Goal: Transaction & Acquisition: Obtain resource

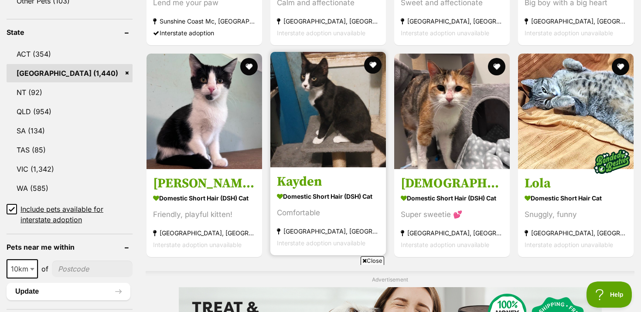
click at [366, 191] on strong "Domestic Short Hair (DSH) Cat" at bounding box center [328, 196] width 102 height 13
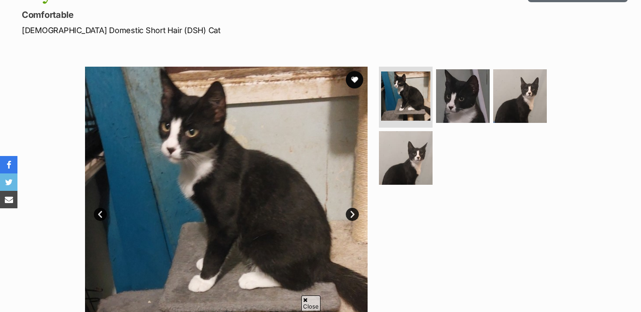
scroll to position [86, 0]
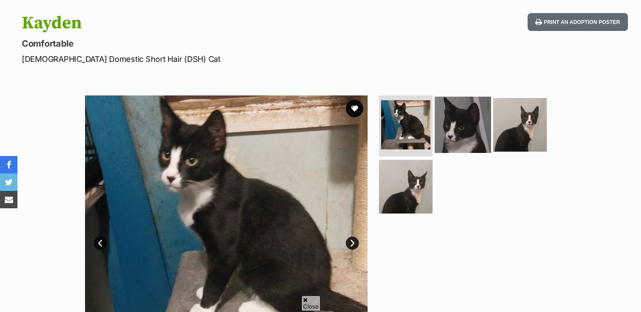
click at [460, 136] on img at bounding box center [462, 125] width 56 height 56
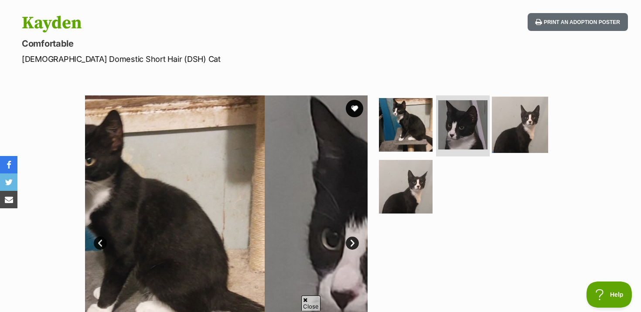
scroll to position [0, 0]
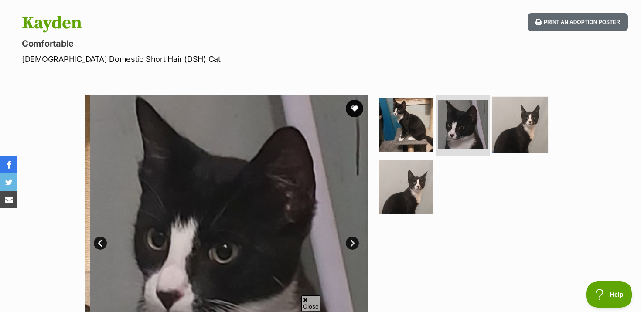
click at [514, 126] on img at bounding box center [520, 125] width 56 height 56
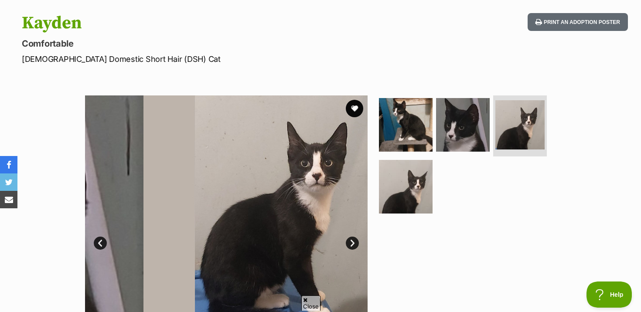
click at [437, 169] on ul at bounding box center [466, 157] width 179 height 124
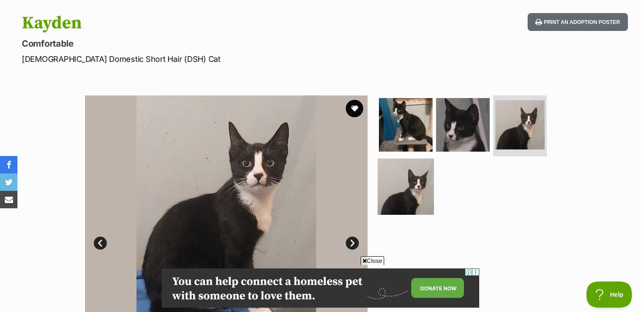
click at [407, 176] on img at bounding box center [405, 186] width 56 height 56
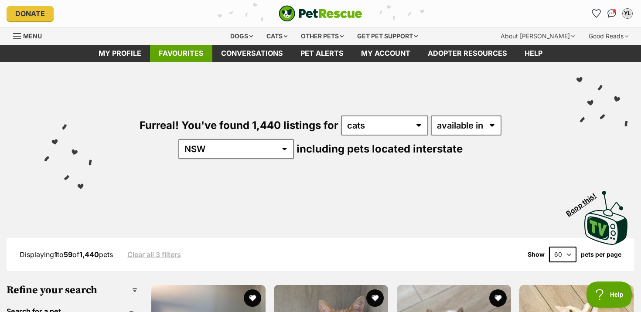
click at [184, 54] on link "Favourites" at bounding box center [181, 53] width 62 height 17
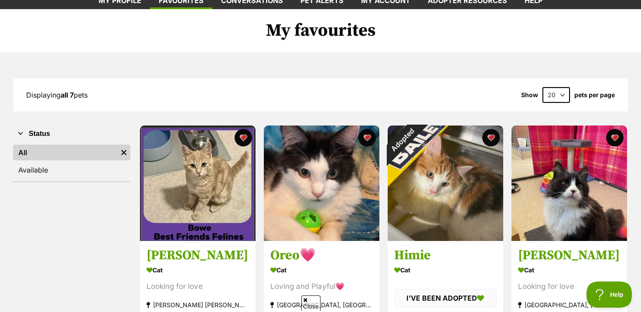
scroll to position [54, 0]
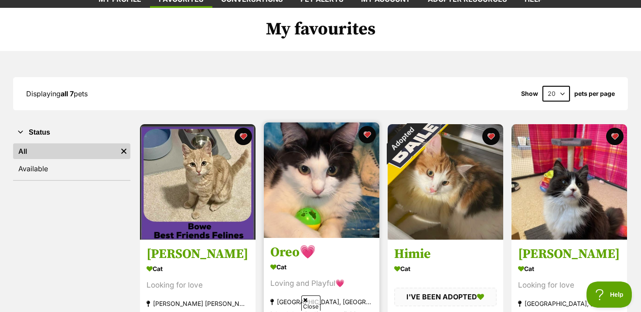
click at [337, 197] on img at bounding box center [321, 179] width 115 height 115
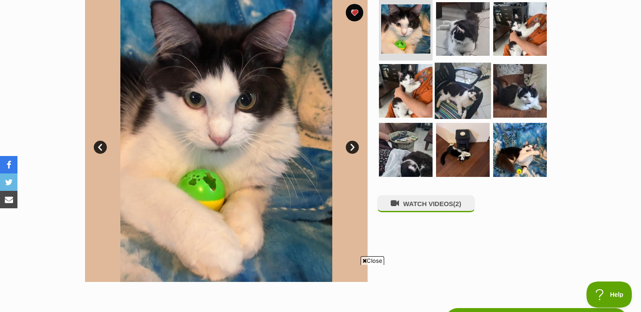
scroll to position [185, 0]
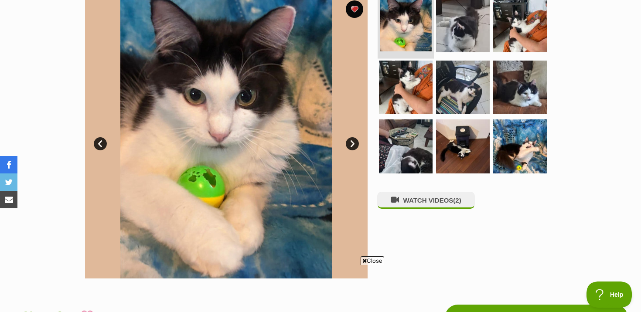
click at [402, 16] on img at bounding box center [406, 26] width 52 height 52
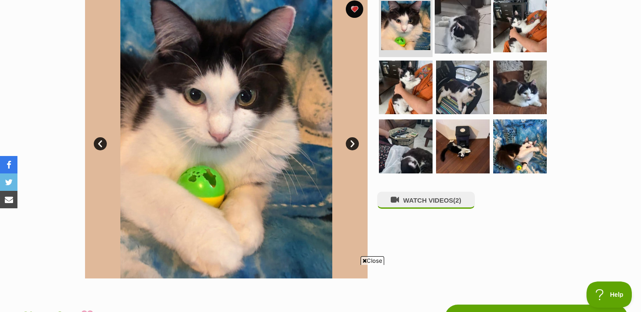
click at [465, 27] on img at bounding box center [462, 25] width 56 height 56
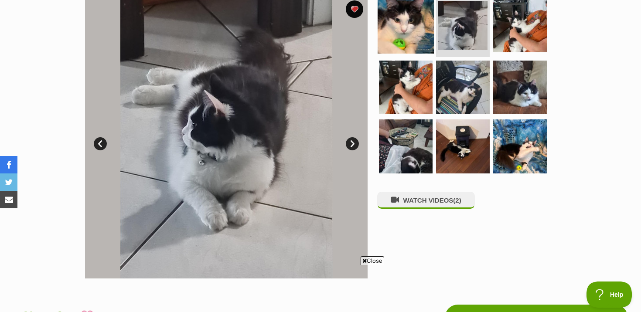
click at [379, 52] on img at bounding box center [405, 25] width 56 height 56
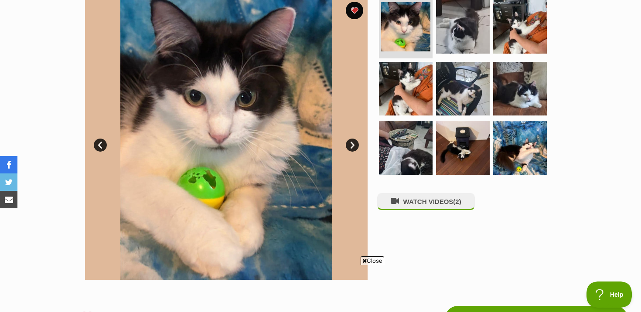
scroll to position [188, 0]
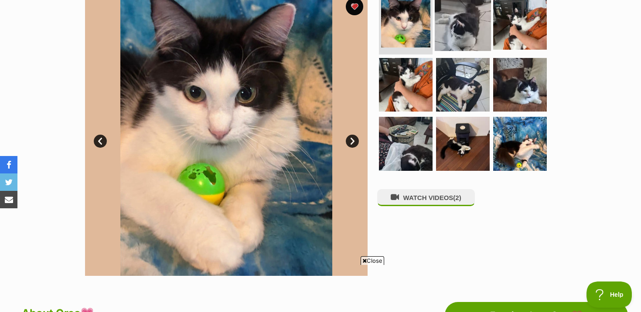
click at [462, 25] on img at bounding box center [462, 23] width 56 height 56
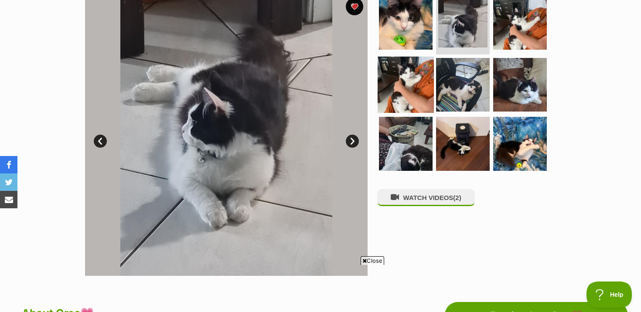
click at [396, 65] on img at bounding box center [405, 84] width 56 height 56
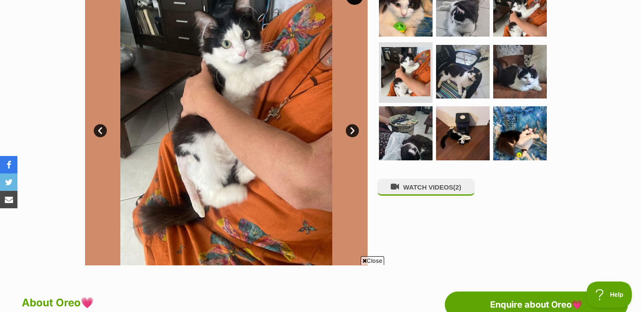
scroll to position [201, 0]
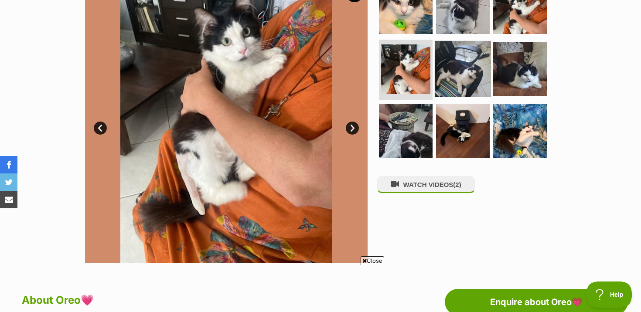
click at [479, 83] on img at bounding box center [462, 69] width 56 height 56
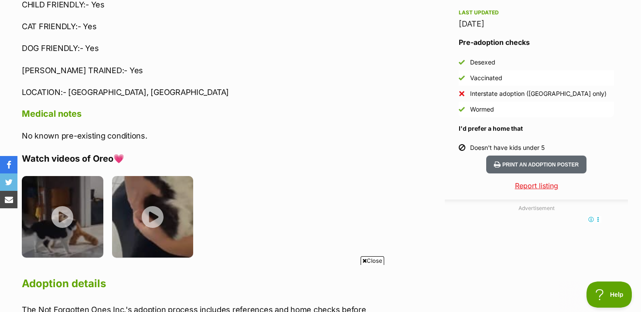
scroll to position [759, 0]
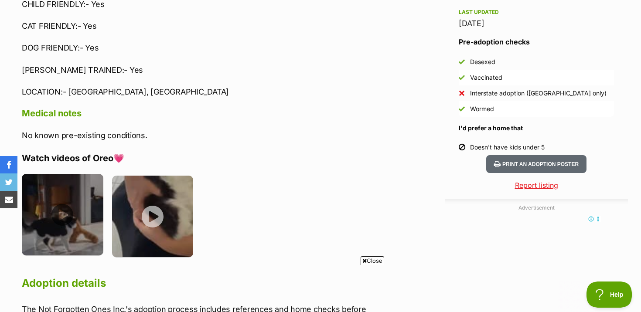
click at [78, 190] on img at bounding box center [62, 214] width 81 height 81
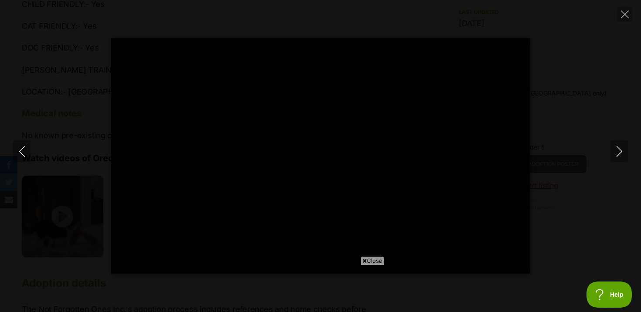
scroll to position [0, 0]
click at [625, 9] on button "Close" at bounding box center [624, 14] width 15 height 15
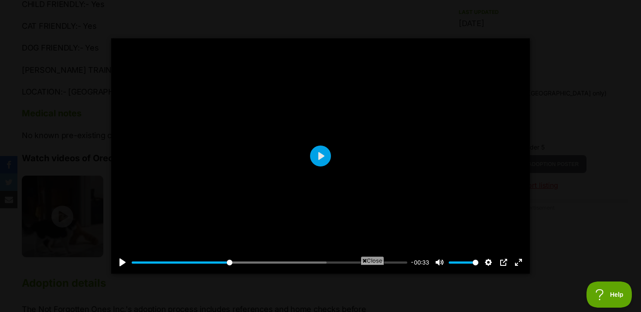
type input "35.46"
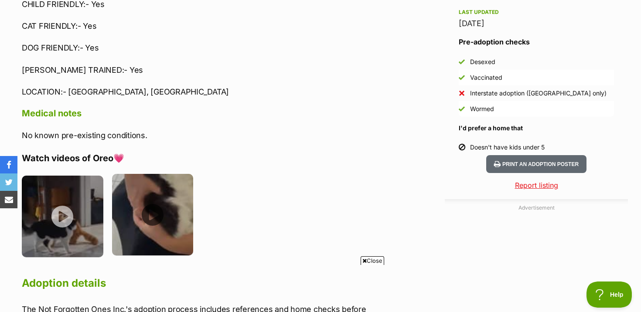
click at [153, 200] on img at bounding box center [152, 214] width 81 height 81
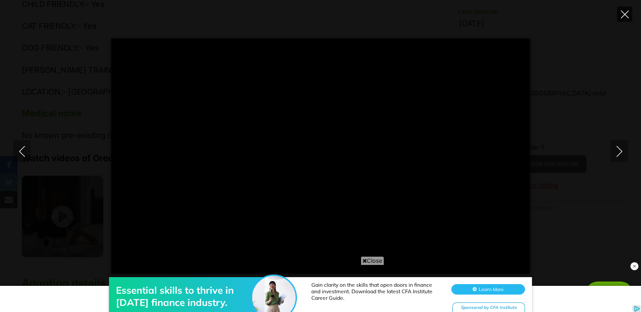
click at [624, 18] on icon "Close" at bounding box center [625, 14] width 8 height 8
type input "19.39"
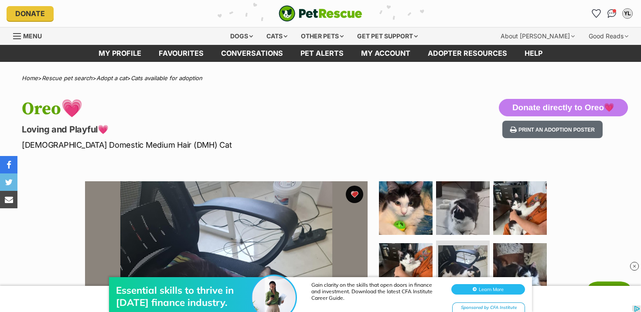
click at [21, 36] on div "Menu" at bounding box center [17, 36] width 9 height 7
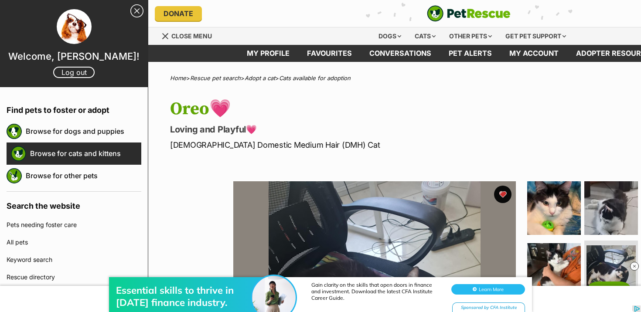
click at [99, 147] on link "Browse for cats and kittens" at bounding box center [85, 153] width 111 height 18
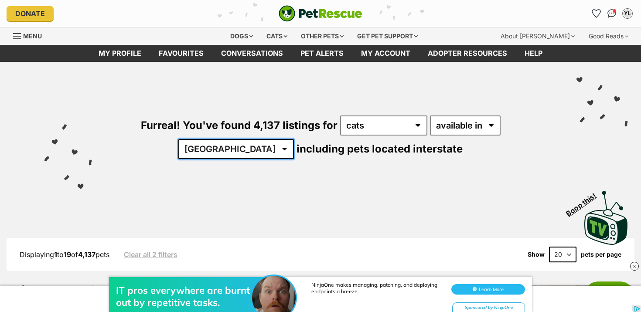
click at [294, 139] on select "Australia ACT NSW NT QLD SA TAS VIC WA" at bounding box center [235, 149] width 115 height 20
select select "NSW"
click at [294, 139] on select "Australia ACT NSW NT QLD SA TAS VIC WA" at bounding box center [235, 149] width 115 height 20
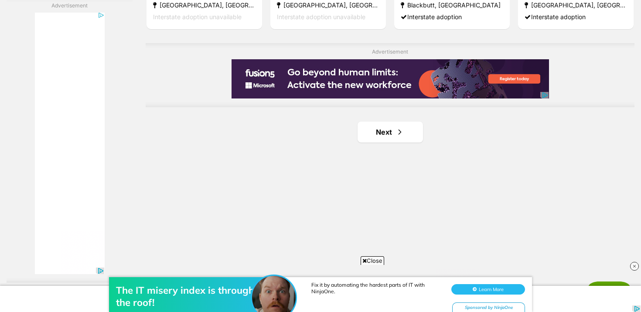
scroll to position [1553, 0]
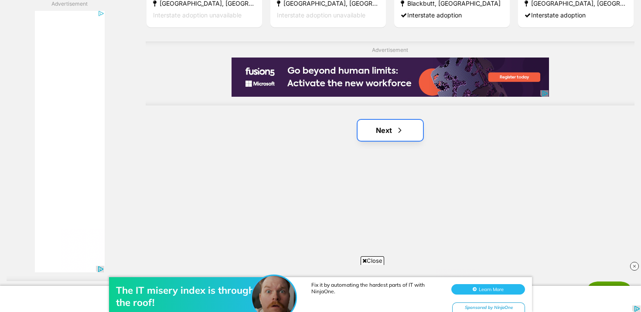
click at [387, 136] on link "Next" at bounding box center [389, 130] width 65 height 21
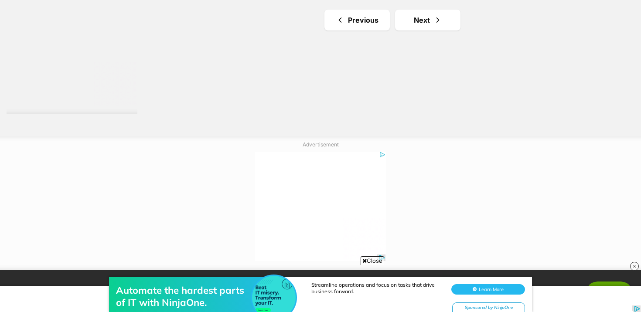
scroll to position [1718, 0]
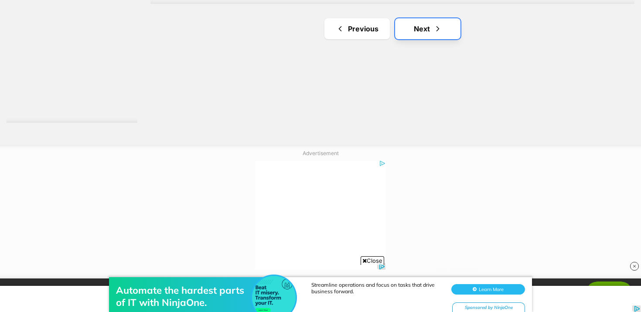
click at [417, 31] on link "Next" at bounding box center [427, 28] width 65 height 21
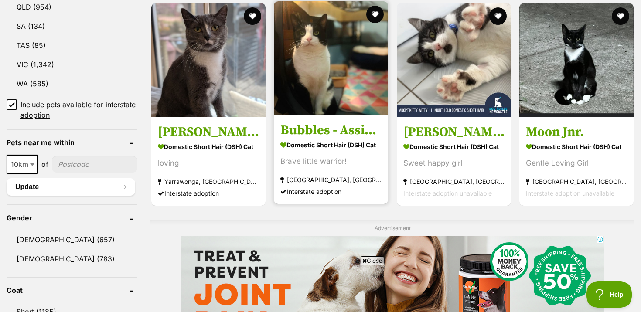
scroll to position [586, 0]
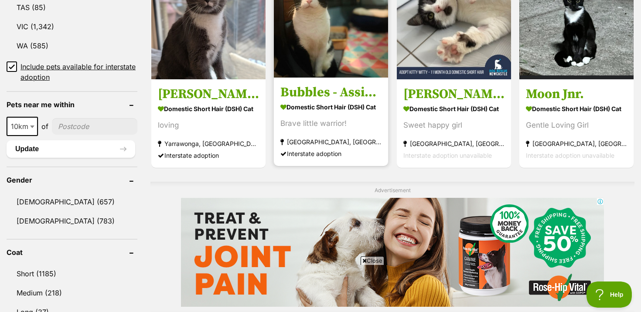
click at [329, 109] on strong "Domestic Short Hair (DSH) Cat" at bounding box center [330, 107] width 101 height 13
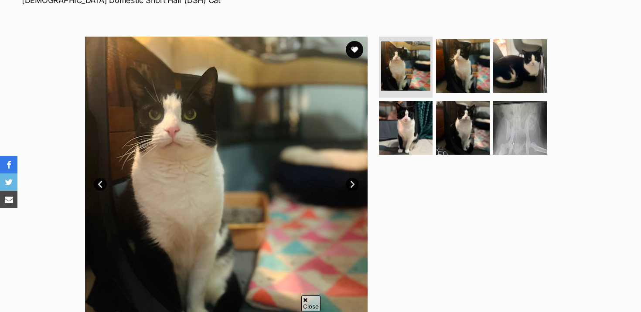
scroll to position [146, 0]
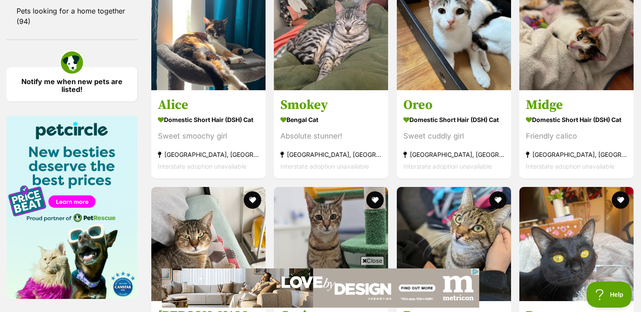
scroll to position [1190, 0]
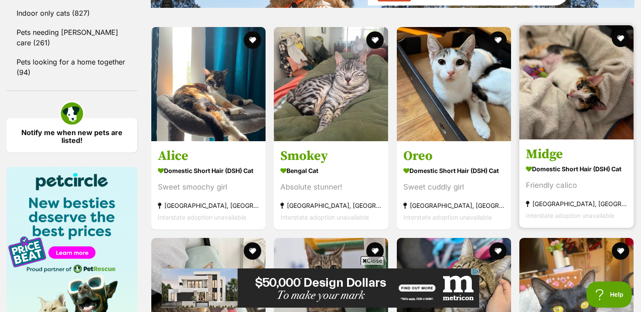
click at [559, 137] on link at bounding box center [576, 136] width 114 height 9
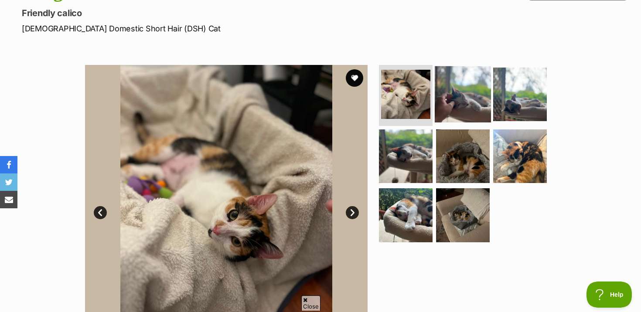
click at [458, 105] on img at bounding box center [462, 94] width 56 height 56
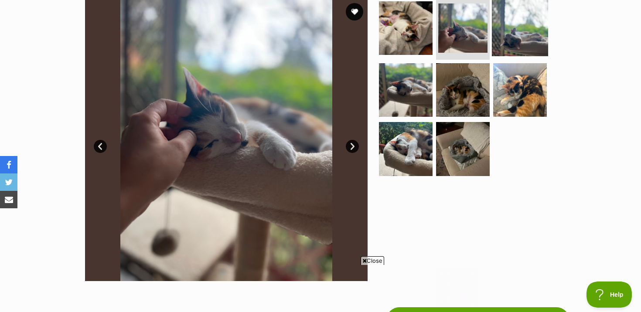
click at [496, 31] on img at bounding box center [520, 28] width 56 height 56
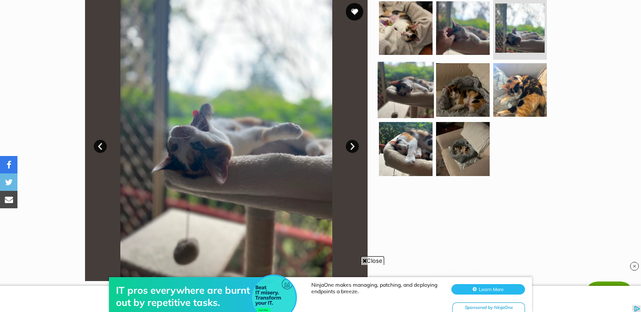
click at [412, 85] on img at bounding box center [405, 89] width 56 height 56
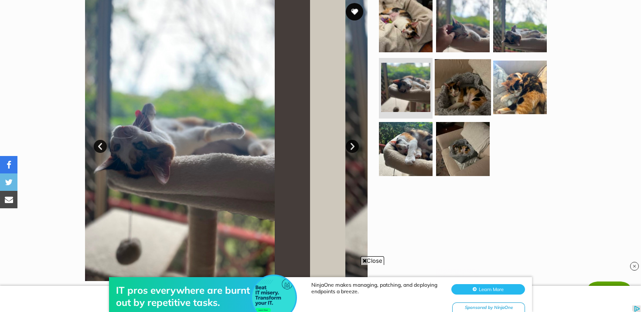
click at [454, 85] on img at bounding box center [462, 87] width 56 height 56
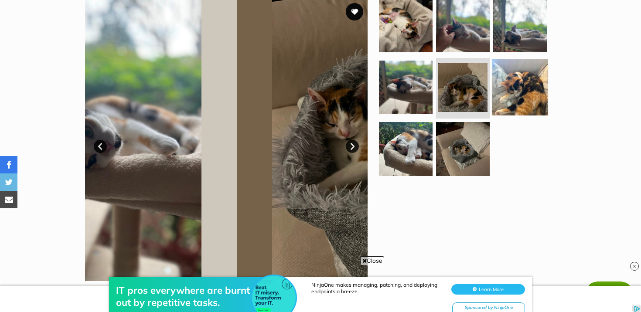
click at [504, 88] on img at bounding box center [520, 87] width 56 height 56
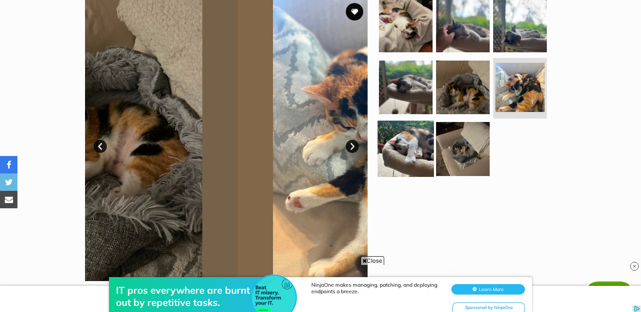
click at [392, 152] on img at bounding box center [405, 149] width 56 height 56
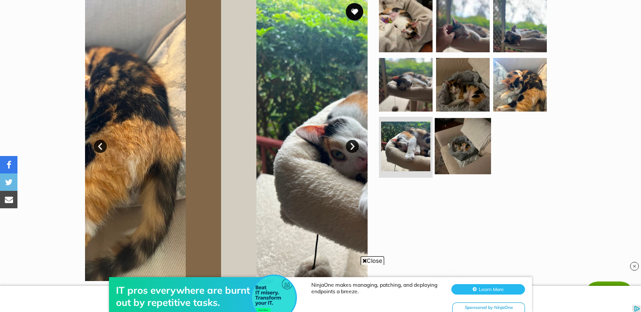
click at [458, 164] on img at bounding box center [462, 146] width 56 height 56
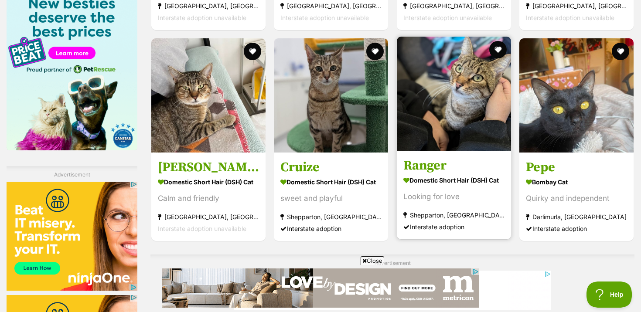
scroll to position [1419, 0]
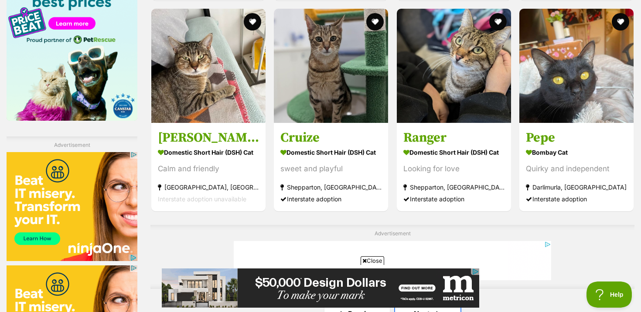
click at [413, 303] on link "Next" at bounding box center [427, 313] width 65 height 21
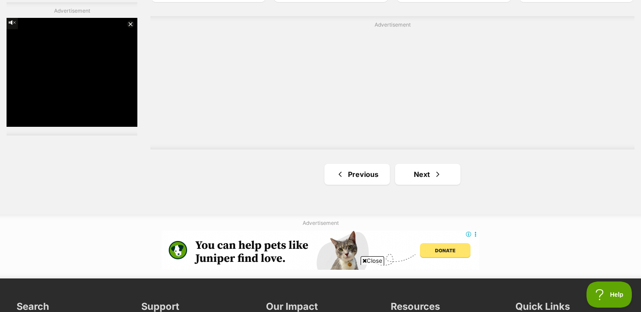
scroll to position [1704, 0]
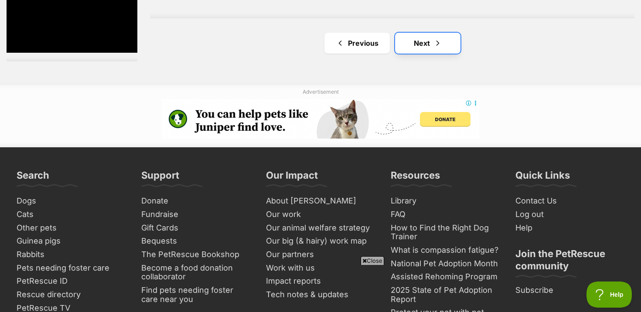
click at [428, 41] on link "Next" at bounding box center [427, 43] width 65 height 21
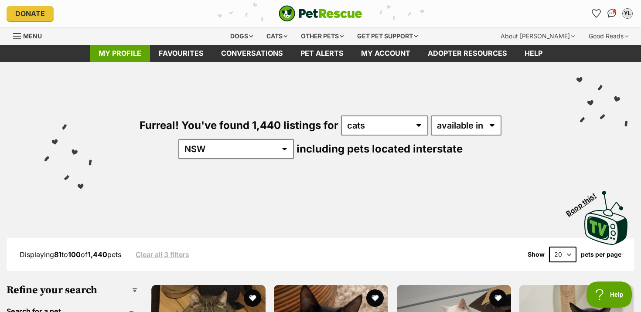
click at [137, 52] on link "My profile" at bounding box center [120, 53] width 60 height 17
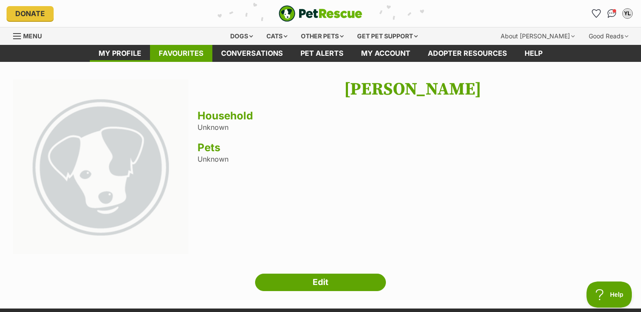
click at [155, 50] on link "Favourites" at bounding box center [181, 53] width 62 height 17
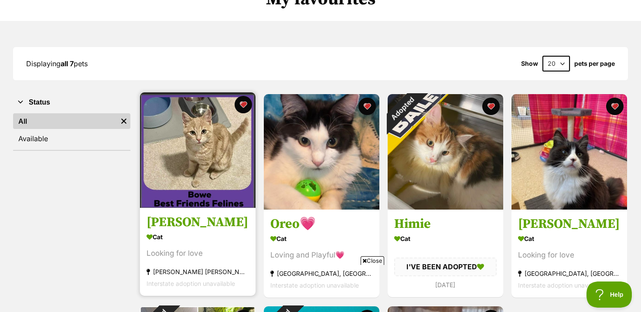
click at [224, 146] on img at bounding box center [197, 149] width 115 height 115
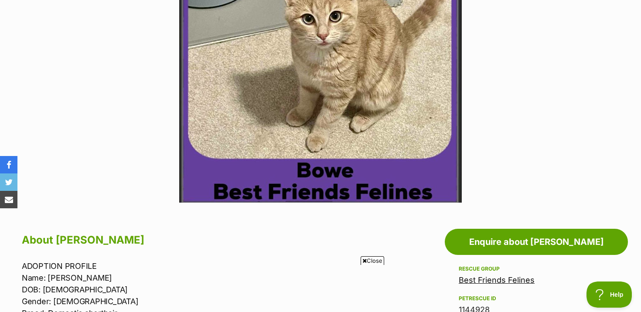
scroll to position [251, 0]
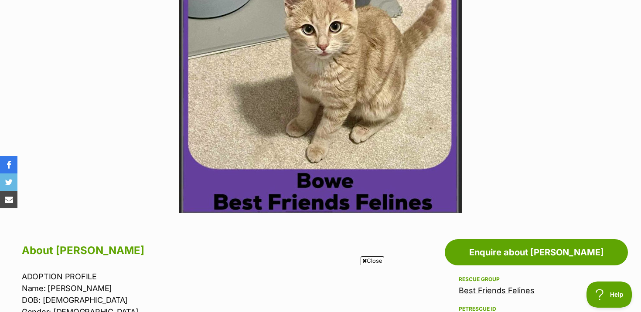
click at [408, 116] on img at bounding box center [320, 72] width 282 height 282
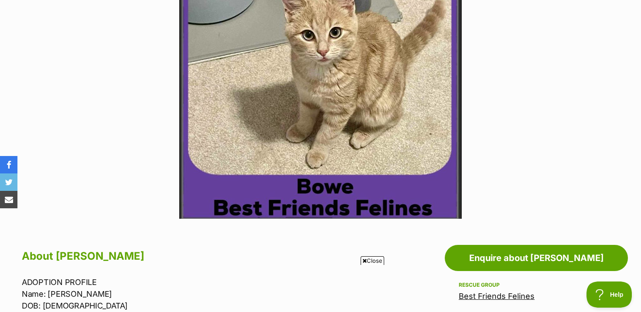
scroll to position [245, 0]
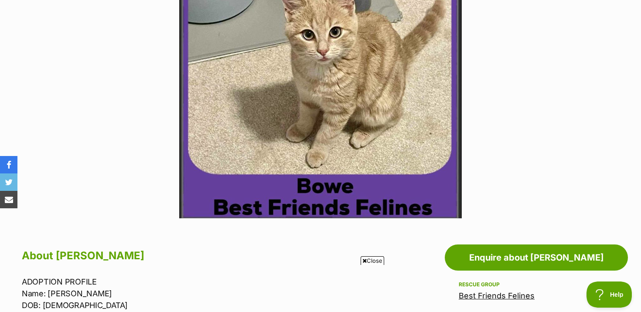
click at [522, 110] on section "Available 1 of 1 images Next Prev 1" at bounding box center [320, 70] width 497 height 295
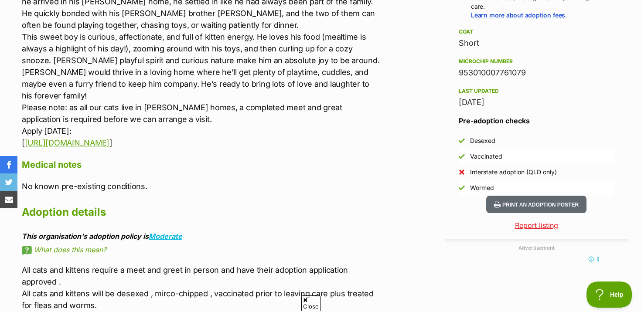
scroll to position [688, 0]
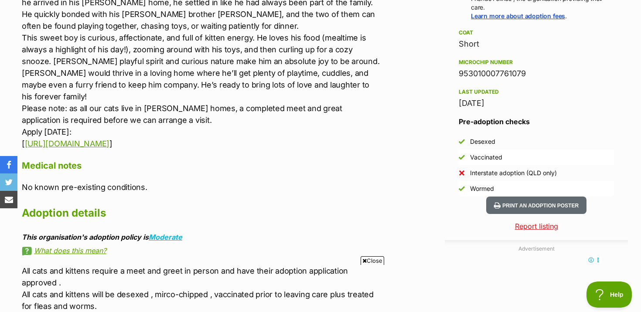
click at [500, 102] on aside "Rescue group Best Friends Felines PetRescue ID 1144928 Location Cannon Hill, QL…" at bounding box center [535, 16] width 183 height 359
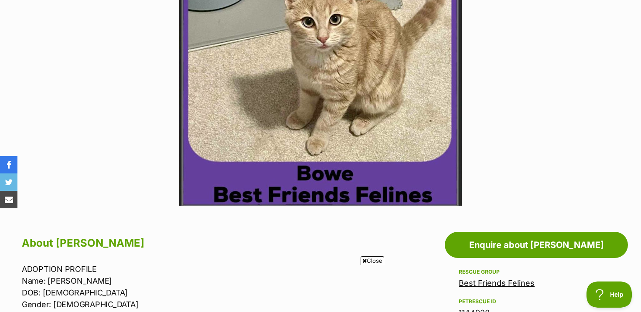
scroll to position [0, 0]
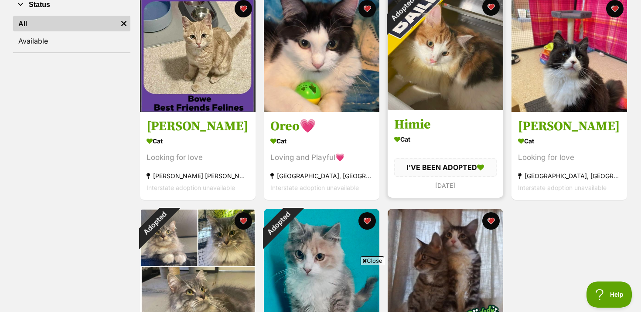
scroll to position [162, 0]
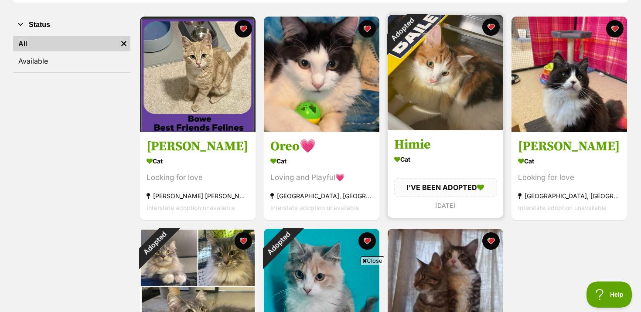
click at [450, 126] on img at bounding box center [444, 72] width 115 height 115
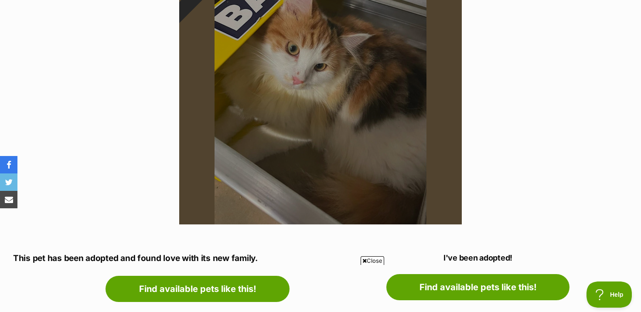
click at [529, 94] on section "Adopted 1 of 1 images Next Prev 1" at bounding box center [320, 76] width 497 height 295
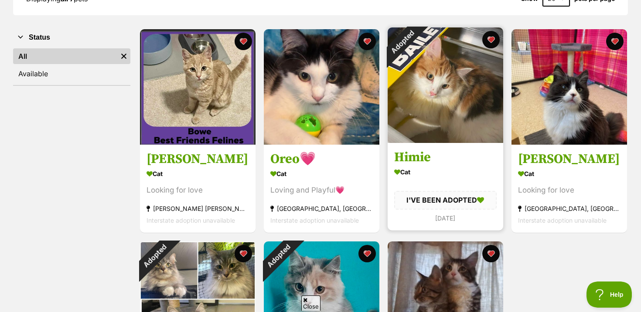
click at [463, 154] on h3 "Himie" at bounding box center [445, 157] width 102 height 17
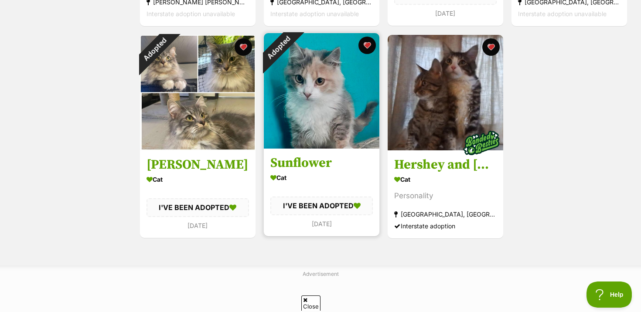
click at [334, 88] on img at bounding box center [321, 90] width 115 height 115
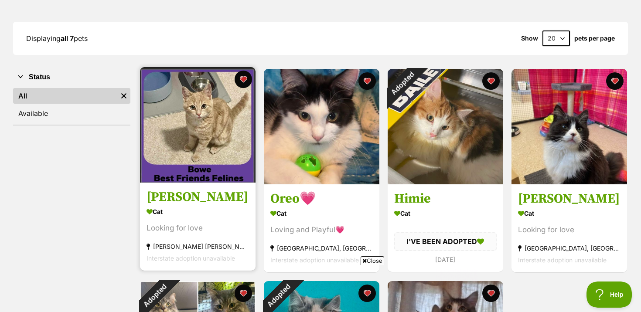
click at [235, 138] on img at bounding box center [197, 124] width 115 height 115
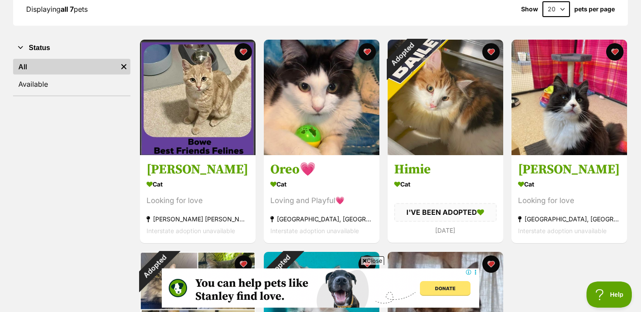
scroll to position [125, 0]
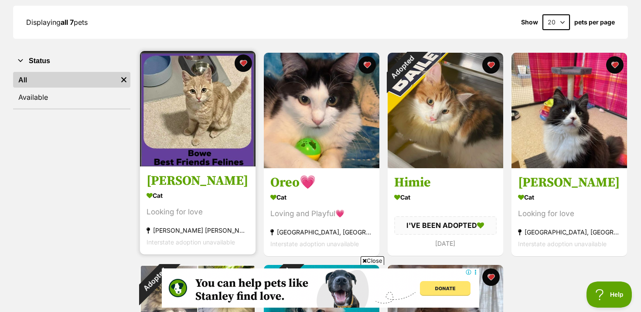
click at [234, 217] on div "Looking for love" at bounding box center [197, 213] width 102 height 12
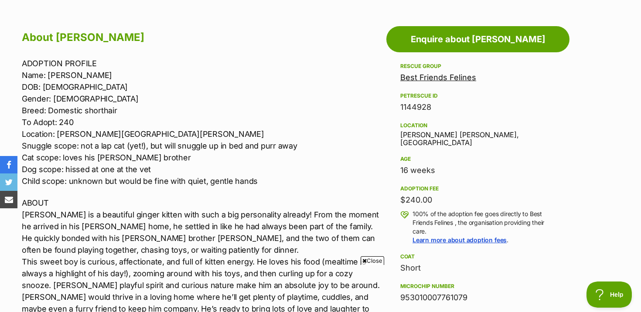
click at [439, 136] on div "Location [PERSON_NAME][GEOGRAPHIC_DATA][PERSON_NAME], [GEOGRAPHIC_DATA]" at bounding box center [477, 133] width 155 height 27
drag, startPoint x: 464, startPoint y: 135, endPoint x: 400, endPoint y: 131, distance: 64.1
click at [400, 131] on div "Location Cannon Hill, QLD" at bounding box center [477, 133] width 155 height 27
copy div "[PERSON_NAME] [PERSON_NAME], [GEOGRAPHIC_DATA]"
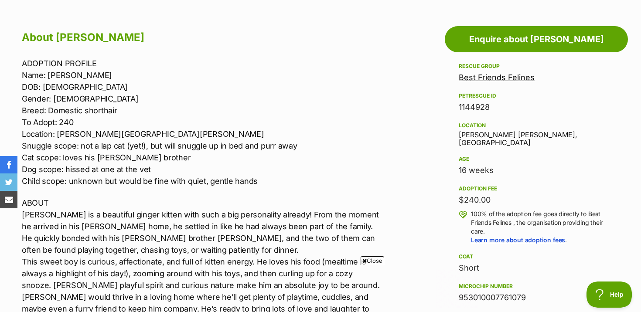
click at [354, 139] on p "ADOPTION PROFILE Name: Bowe DOB: 04/06/2025 Gender: Male Breed: Domestic shorth…" at bounding box center [202, 122] width 360 height 129
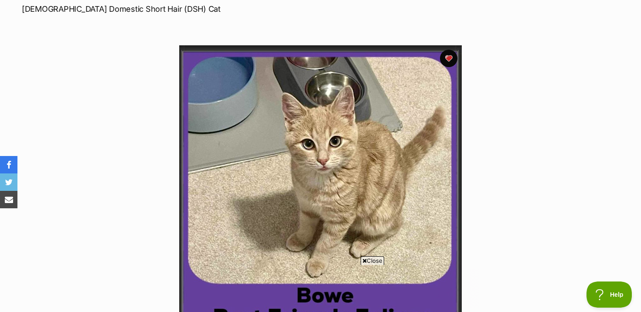
scroll to position [136, 0]
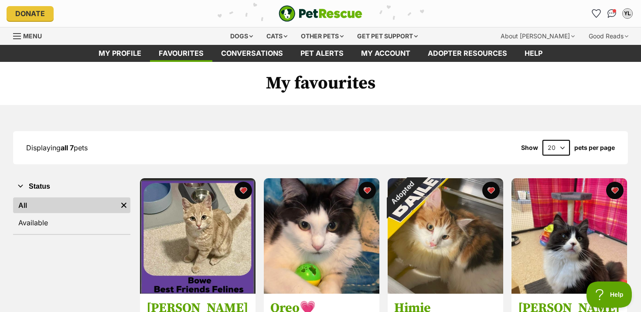
click at [53, 207] on link "All" at bounding box center [65, 205] width 104 height 16
click at [104, 55] on link "My profile" at bounding box center [120, 53] width 60 height 17
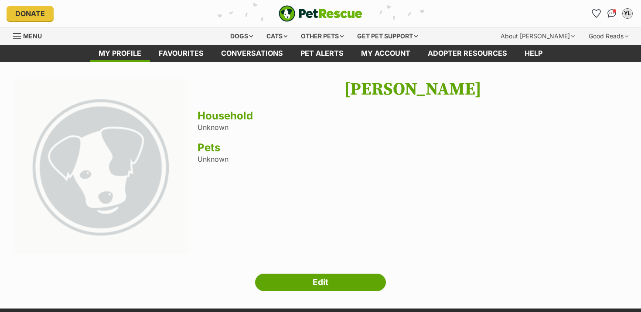
click at [232, 45] on link "Conversations" at bounding box center [251, 53] width 79 height 17
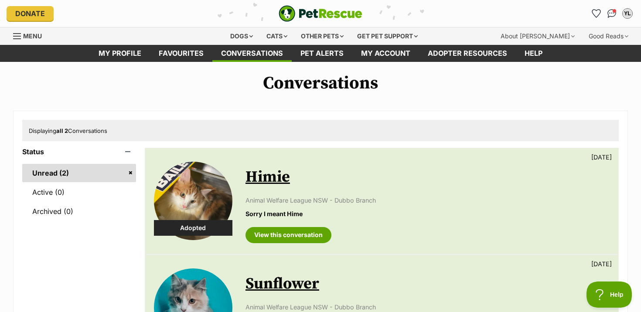
click at [329, 66] on main "Conversations Displaying all 2 Conversations Status Unread (2) Active (0) Archi…" at bounding box center [320, 242] width 641 height 360
click at [326, 59] on link "Pet alerts" at bounding box center [322, 53] width 61 height 17
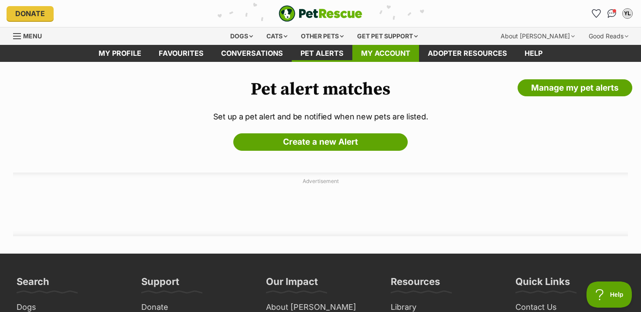
click at [407, 47] on link "My account" at bounding box center [385, 53] width 67 height 17
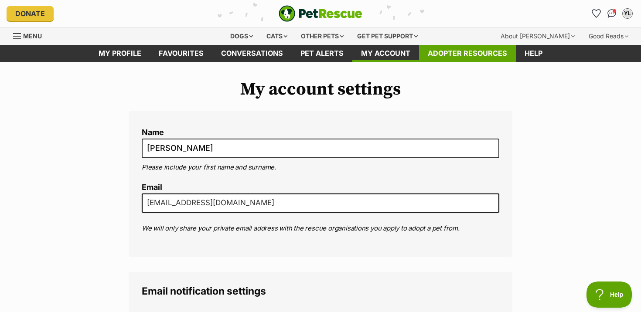
click at [453, 49] on link "Adopter resources" at bounding box center [467, 53] width 97 height 17
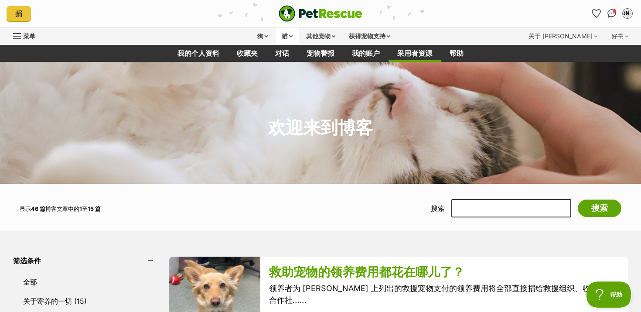
click at [281, 36] on font "猫" at bounding box center [284, 35] width 6 height 7
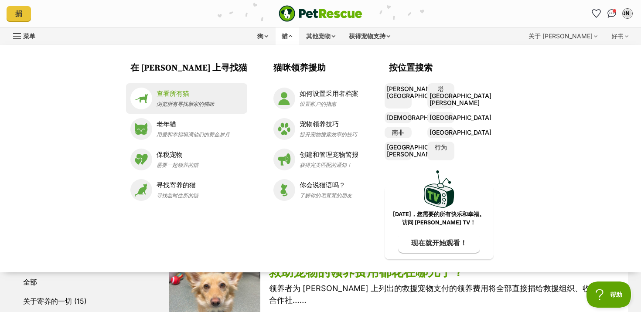
click at [173, 95] on font "查看所有猫" at bounding box center [172, 93] width 33 height 8
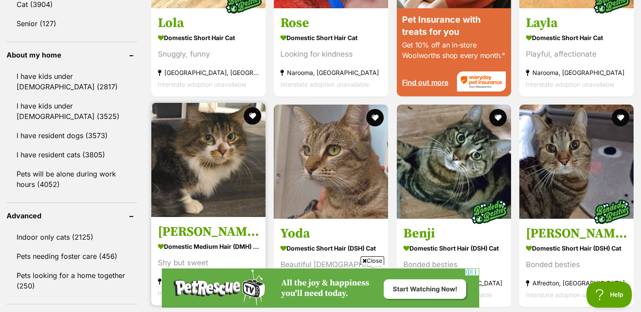
click at [233, 166] on img at bounding box center [208, 160] width 114 height 114
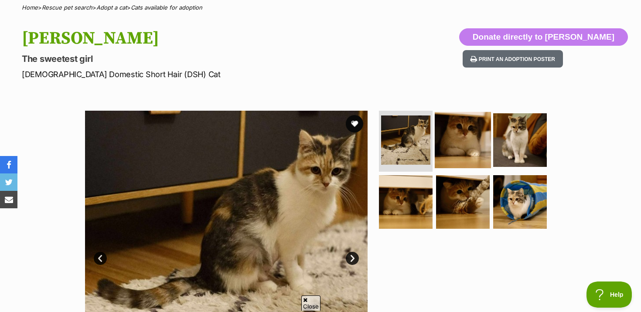
click at [454, 130] on img at bounding box center [462, 140] width 56 height 56
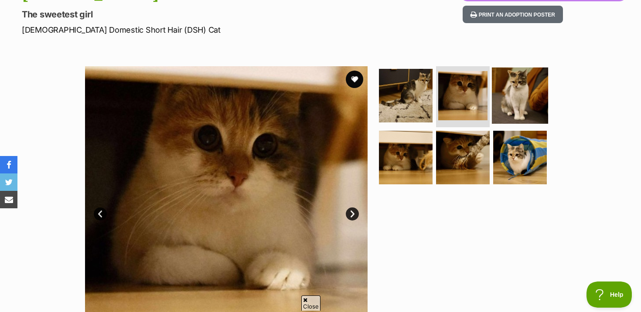
click at [510, 109] on img at bounding box center [520, 96] width 56 height 56
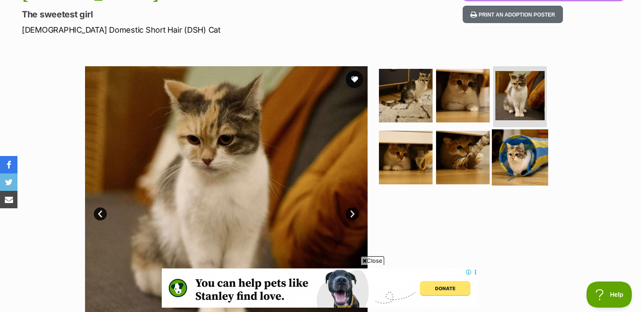
click at [513, 162] on img at bounding box center [520, 157] width 56 height 56
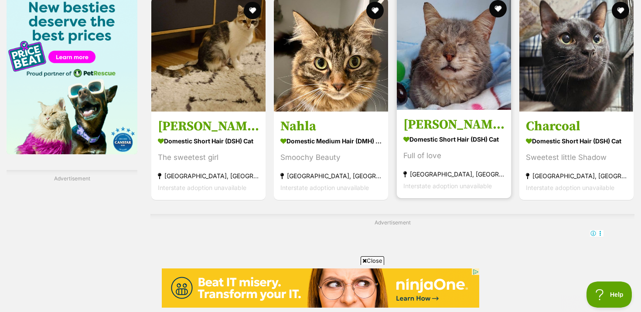
scroll to position [1472, 0]
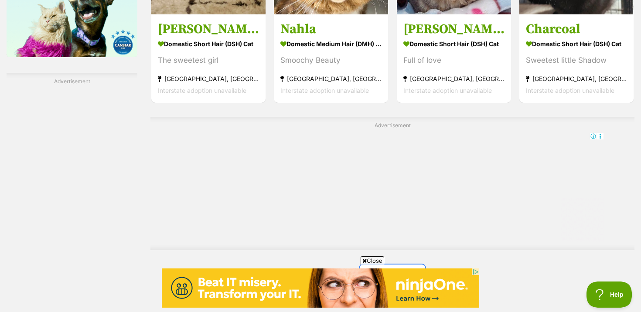
click at [402, 270] on span "Next page" at bounding box center [402, 275] width 9 height 10
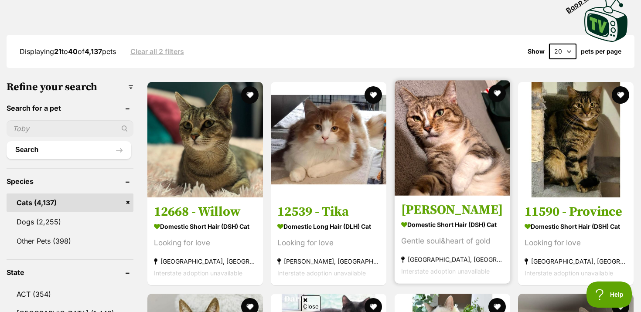
scroll to position [203, 0]
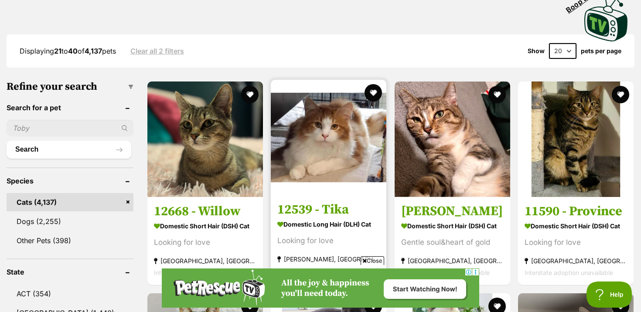
click at [320, 195] on article "1144332 12539 - [GEOGRAPHIC_DATA] Domestic Long Hair (DLH) Cat Looking for love…" at bounding box center [328, 181] width 117 height 205
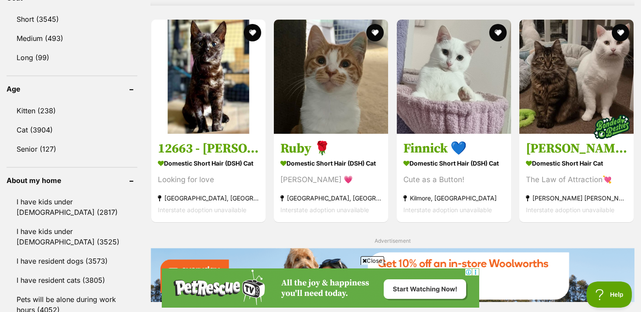
scroll to position [839, 0]
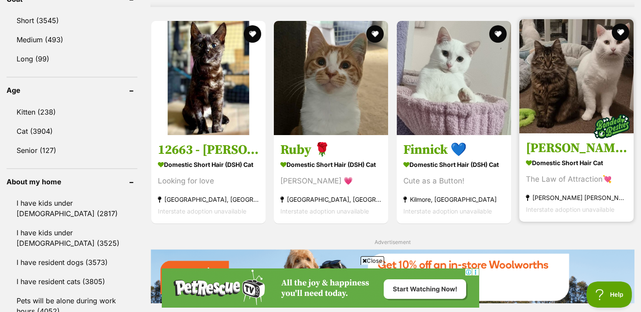
click at [572, 108] on img at bounding box center [576, 76] width 114 height 114
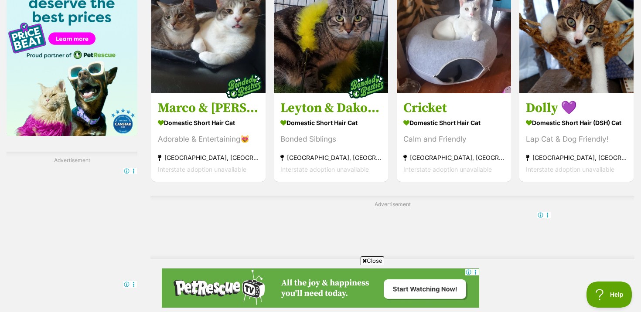
scroll to position [1391, 0]
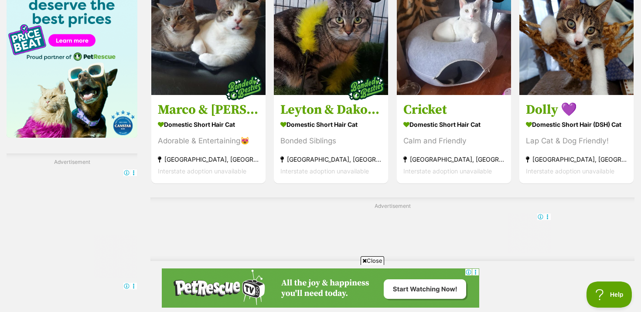
click at [418, 275] on link "Next" at bounding box center [427, 285] width 65 height 21
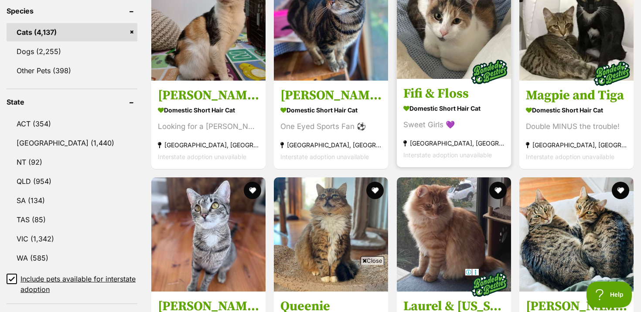
click at [418, 109] on strong "Domestic Short Hair Cat" at bounding box center [453, 108] width 101 height 13
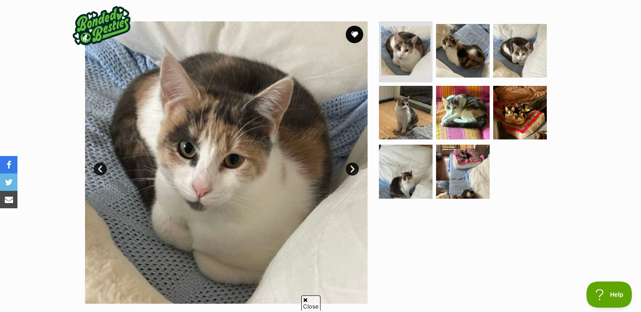
scroll to position [160, 0]
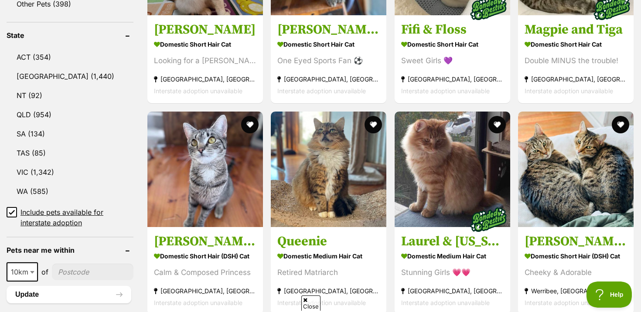
scroll to position [441, 0]
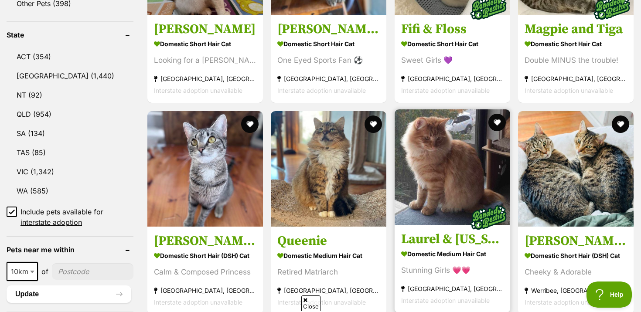
click at [418, 186] on img at bounding box center [451, 166] width 115 height 115
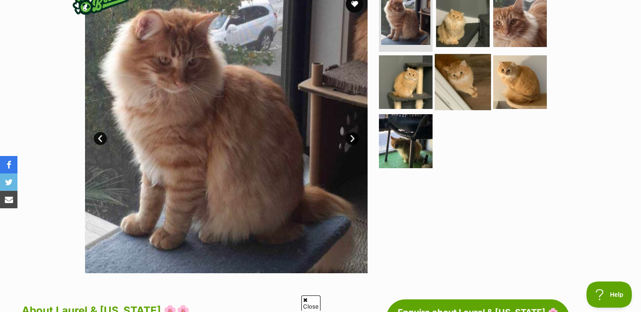
scroll to position [148, 0]
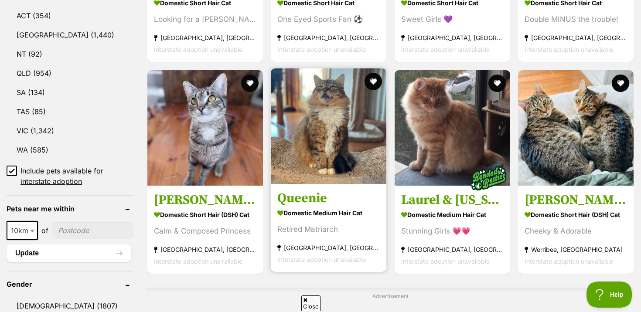
click at [331, 111] on img at bounding box center [328, 125] width 115 height 115
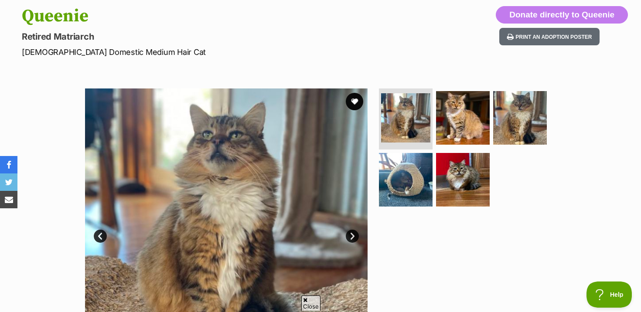
scroll to position [108, 0]
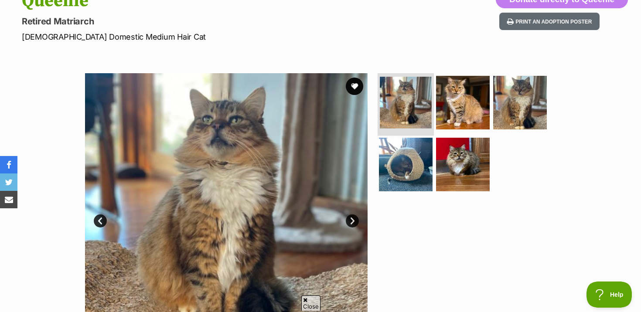
click at [430, 99] on img at bounding box center [406, 103] width 52 height 52
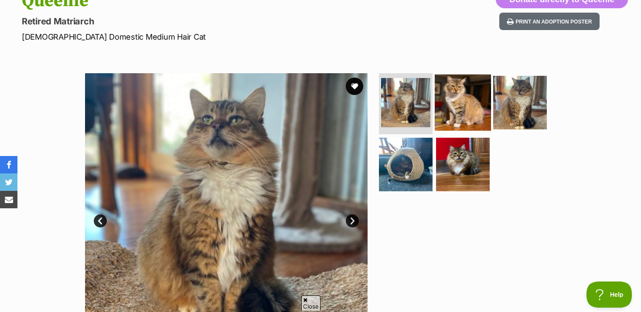
click at [486, 108] on img at bounding box center [462, 103] width 56 height 56
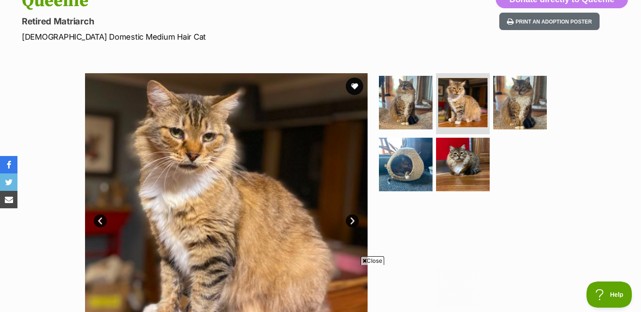
scroll to position [0, 0]
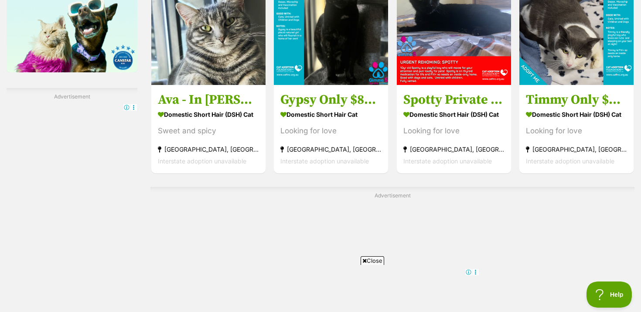
scroll to position [1456, 0]
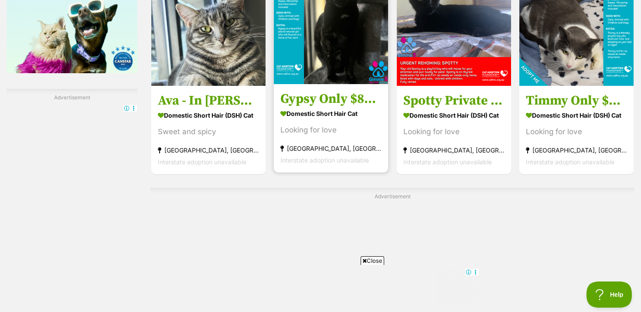
click at [336, 102] on h3 "Gypsy Only $80 Fully Vetted!" at bounding box center [330, 98] width 101 height 17
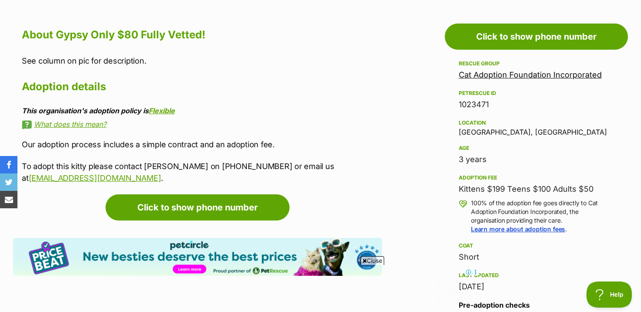
click at [463, 187] on div "Kittens $199 Teens $100 Adults $50" at bounding box center [535, 189] width 155 height 12
drag, startPoint x: 459, startPoint y: 188, endPoint x: 598, endPoint y: 176, distance: 139.1
click at [599, 185] on div "Kittens $199 Teens $100 Adults $50" at bounding box center [535, 189] width 155 height 12
copy div "Kittens $199 Teens $100 Adults $50"
click at [594, 171] on div "Rescue group Cat Adoption Foundation Incorporated PetRescue ID 1023471 Location…" at bounding box center [535, 175] width 155 height 234
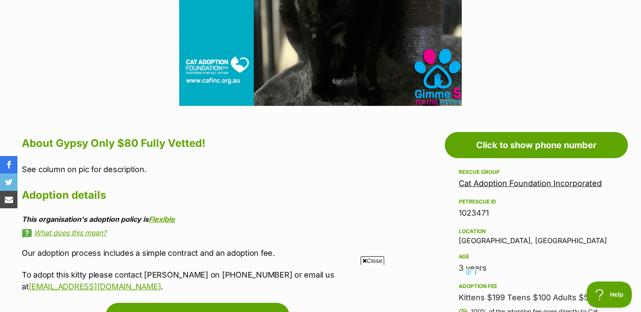
scroll to position [208, 0]
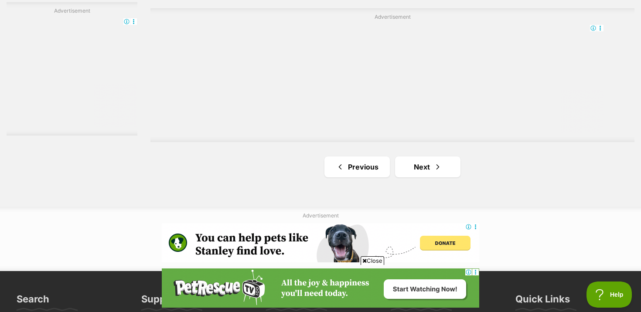
scroll to position [1642, 0]
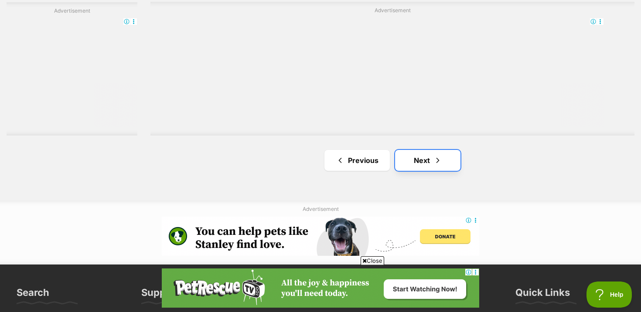
click at [426, 164] on link "Next" at bounding box center [427, 160] width 65 height 21
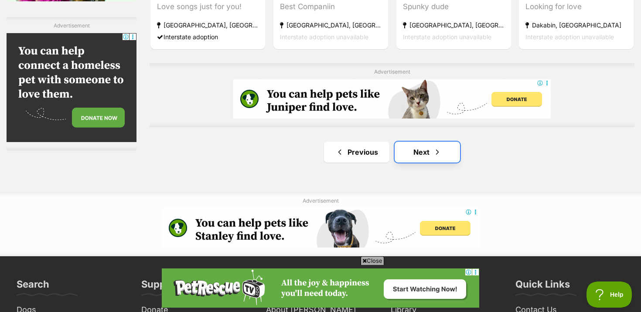
click at [407, 155] on link "Next" at bounding box center [426, 152] width 65 height 21
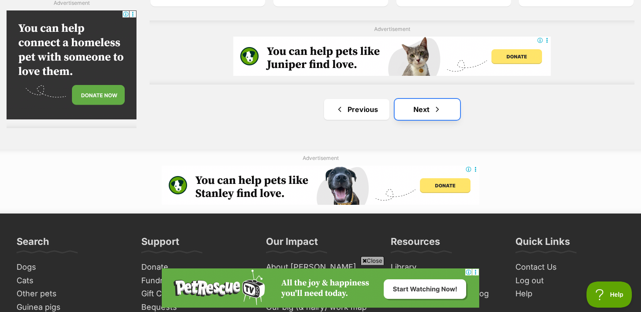
scroll to position [1576, 0]
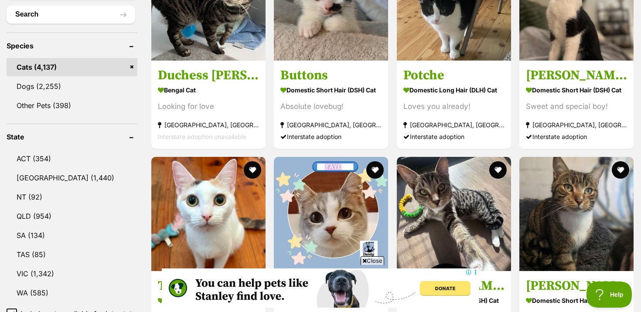
scroll to position [370, 0]
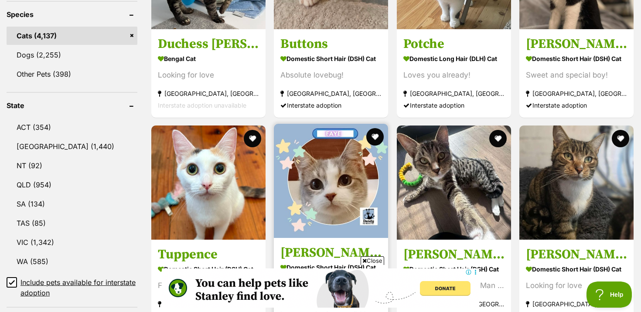
click at [321, 208] on img at bounding box center [331, 181] width 114 height 114
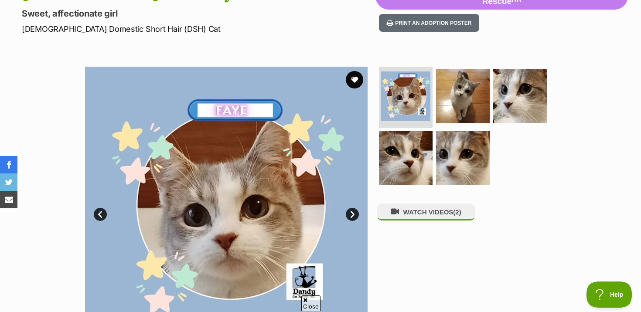
scroll to position [128, 0]
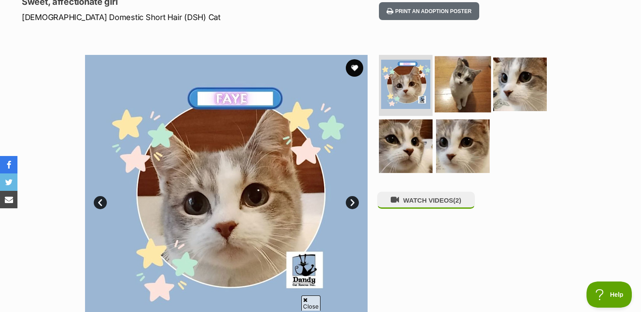
click at [462, 76] on img at bounding box center [462, 84] width 56 height 56
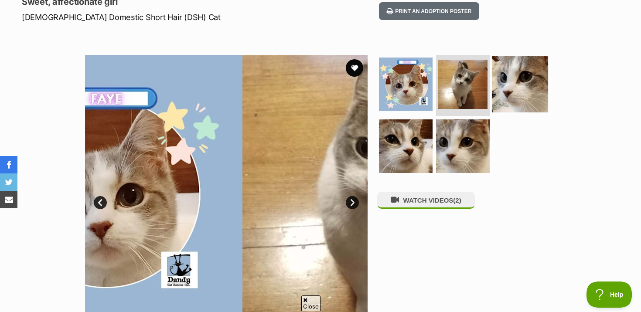
click at [519, 77] on img at bounding box center [520, 84] width 56 height 56
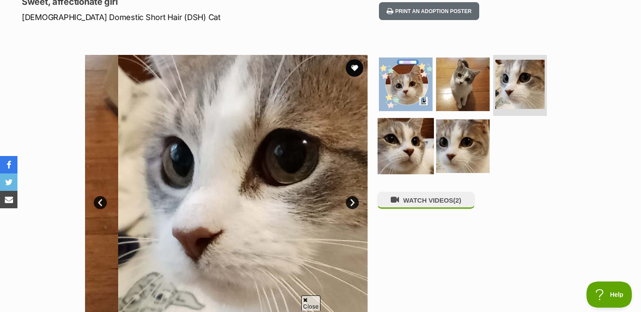
click at [410, 130] on img at bounding box center [405, 146] width 56 height 56
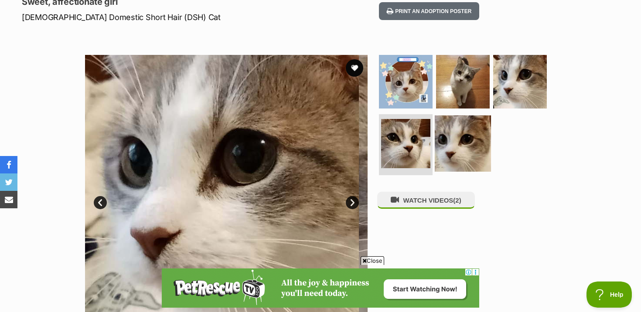
scroll to position [0, 0]
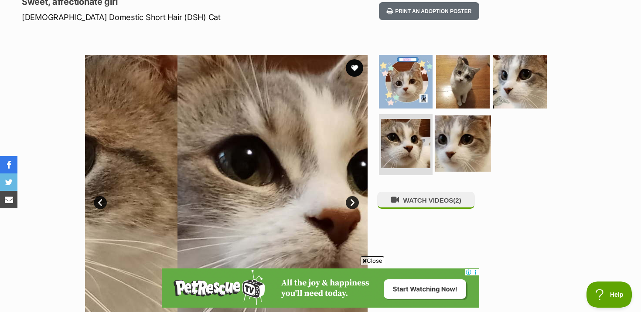
click at [465, 138] on img at bounding box center [462, 143] width 56 height 56
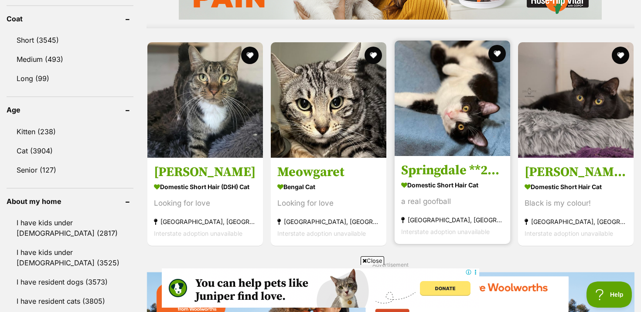
click at [450, 71] on img at bounding box center [451, 98] width 115 height 115
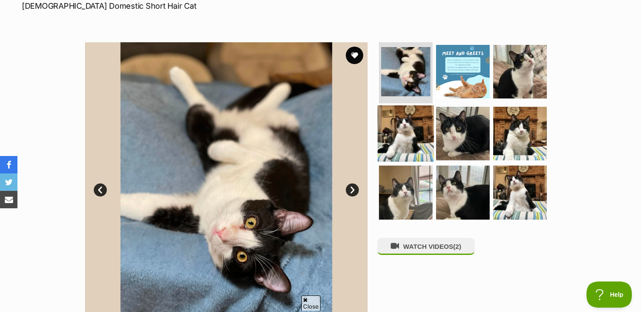
click at [411, 131] on img at bounding box center [405, 133] width 56 height 56
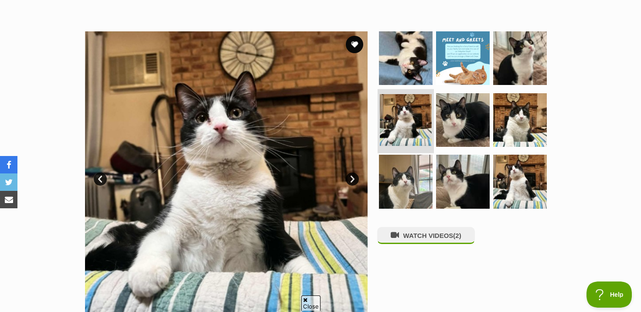
scroll to position [150, 0]
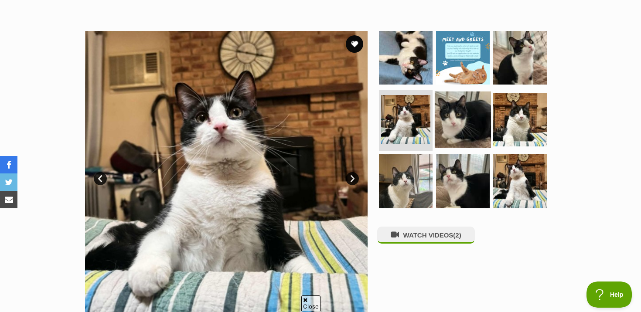
click at [471, 117] on img at bounding box center [462, 119] width 56 height 56
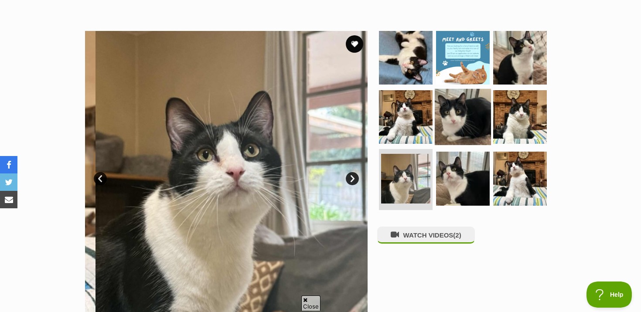
scroll to position [0, 0]
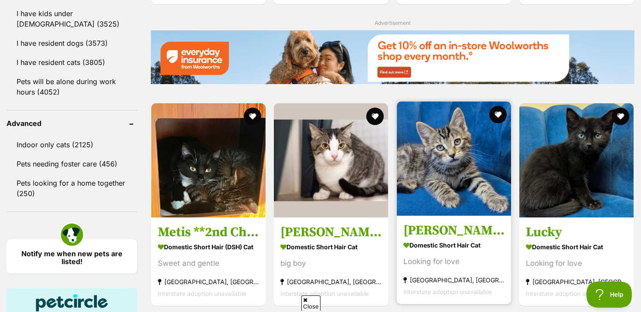
click at [452, 194] on img at bounding box center [454, 159] width 114 height 114
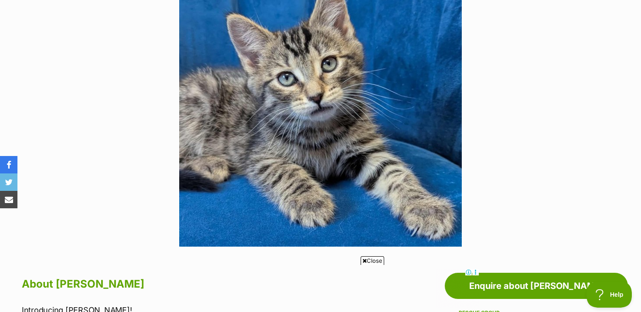
scroll to position [217, 0]
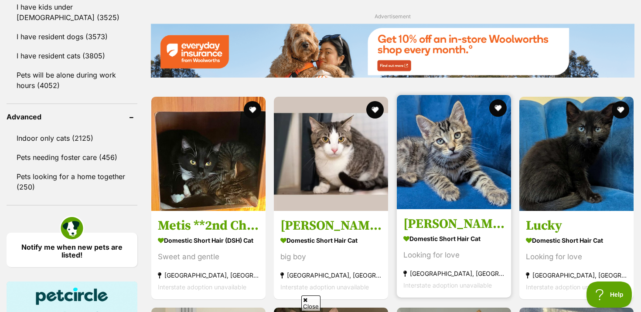
scroll to position [1064, 0]
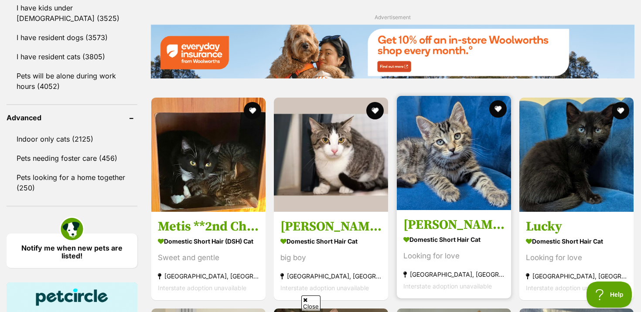
click at [438, 217] on h3 "[PERSON_NAME]" at bounding box center [453, 225] width 101 height 17
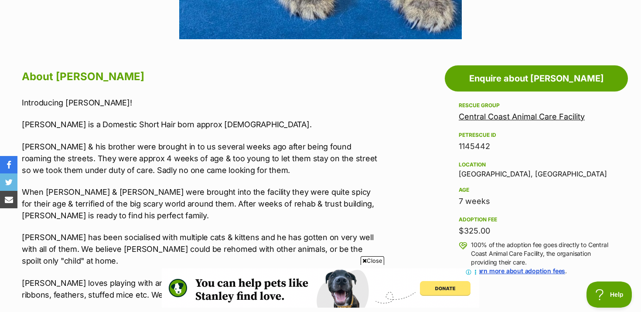
scroll to position [425, 0]
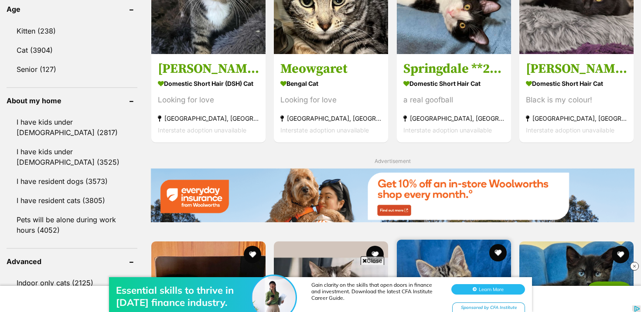
scroll to position [1087, 0]
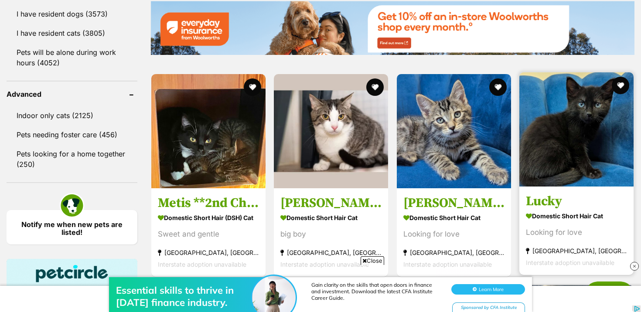
click at [604, 187] on article "1145441 Lucky Domestic Short Hair Cat Looking for love East Maitland, NSW Inter…" at bounding box center [576, 173] width 116 height 204
click at [555, 126] on img at bounding box center [576, 129] width 114 height 114
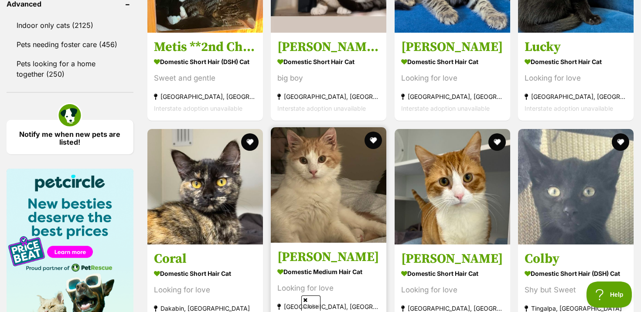
scroll to position [1387, 0]
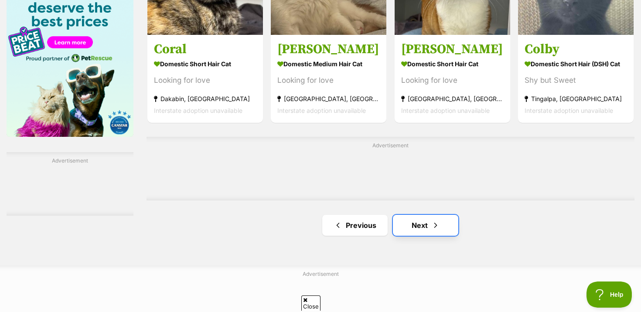
click at [423, 215] on link "Next" at bounding box center [425, 225] width 65 height 21
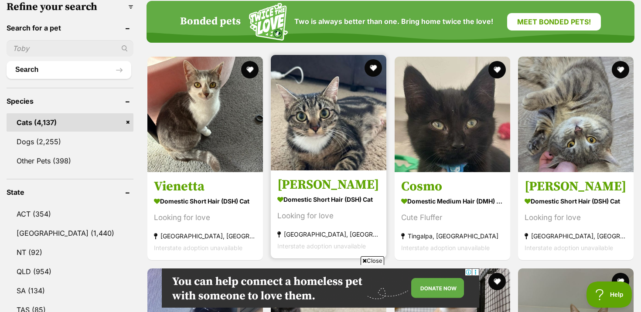
click at [341, 131] on img at bounding box center [328, 112] width 115 height 115
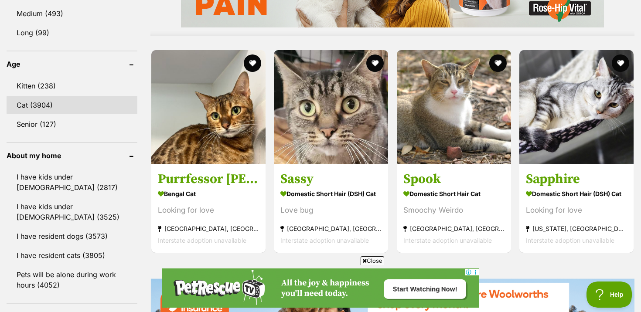
scroll to position [864, 0]
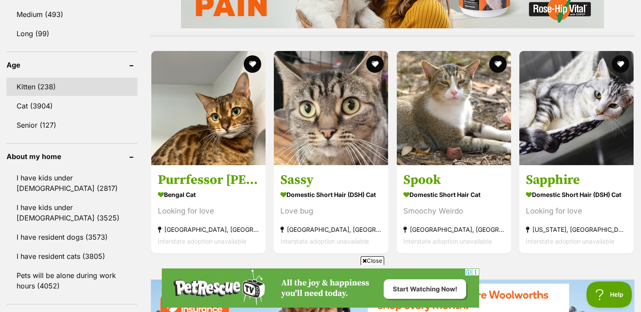
click at [47, 82] on link "Kitten (238)" at bounding box center [72, 87] width 131 height 18
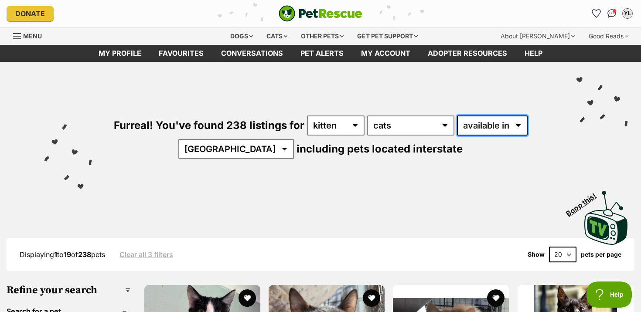
click at [493, 119] on select "available in located in" at bounding box center [492, 125] width 71 height 20
select select "disabled"
click at [457, 115] on select "available in located in" at bounding box center [492, 125] width 71 height 20
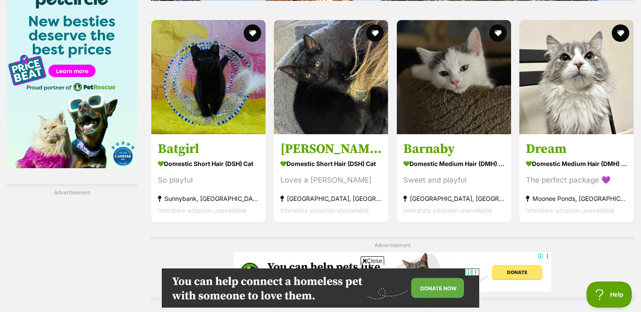
scroll to position [1354, 0]
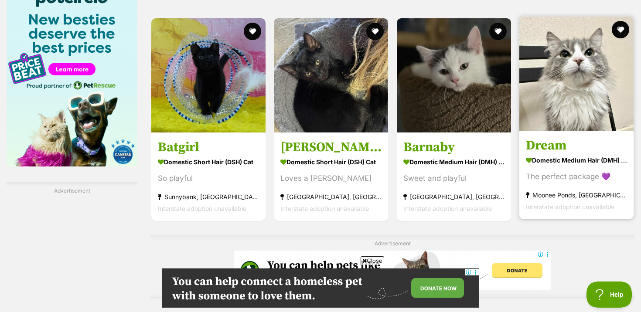
click at [560, 119] on img at bounding box center [576, 74] width 114 height 114
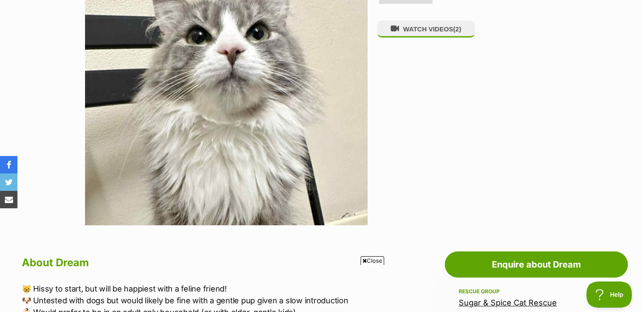
scroll to position [237, 0]
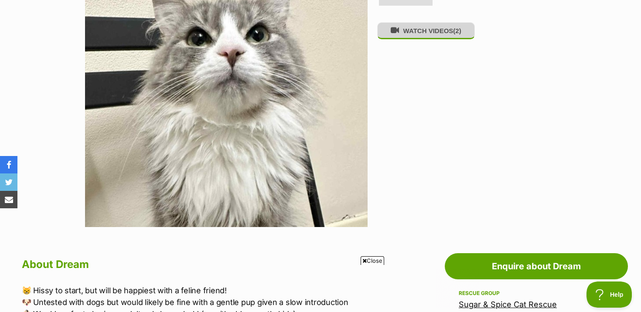
click at [409, 37] on button "WATCH VIDEOS (2)" at bounding box center [426, 30] width 98 height 17
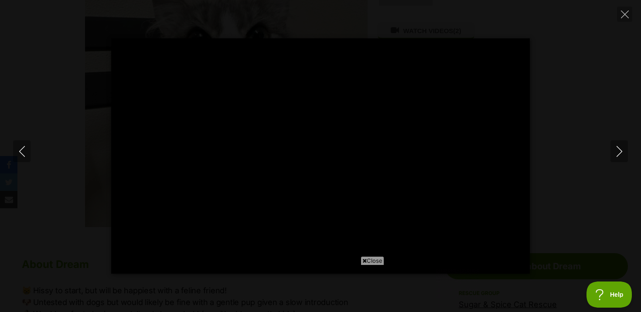
type input "100"
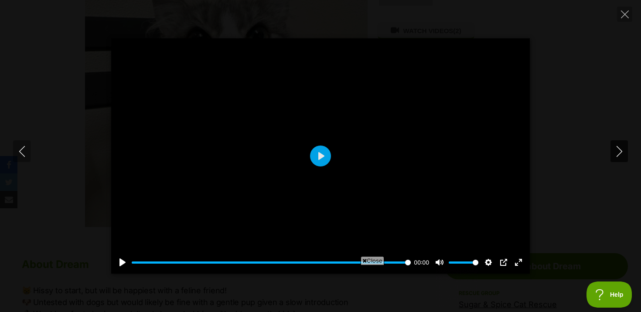
click at [622, 145] on button "Next" at bounding box center [618, 151] width 17 height 22
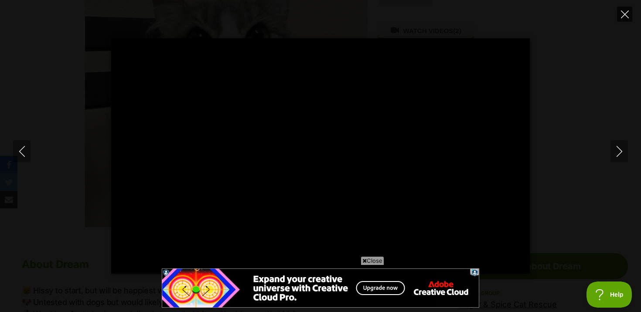
scroll to position [0, 0]
click at [622, 16] on icon "Close" at bounding box center [625, 14] width 8 height 8
type input "52.98"
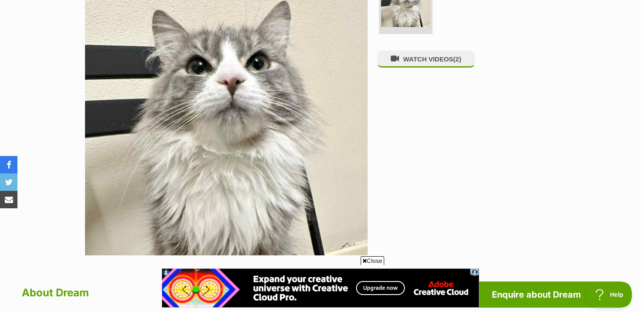
scroll to position [214, 0]
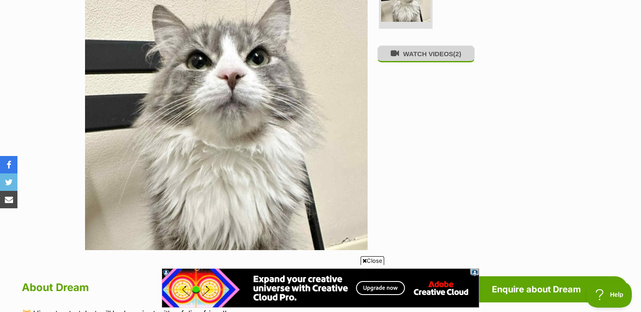
click at [445, 53] on button "WATCH VIDEOS (2)" at bounding box center [426, 53] width 98 height 17
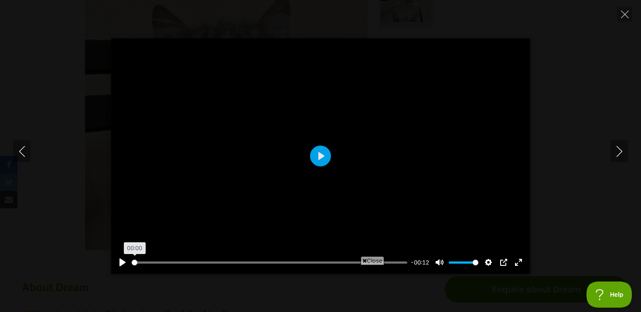
drag, startPoint x: 188, startPoint y: 261, endPoint x: 101, endPoint y: 256, distance: 87.3
click at [132, 258] on input "Seek" at bounding box center [269, 262] width 275 height 8
click at [311, 184] on div at bounding box center [320, 155] width 418 height 235
type input "9.79"
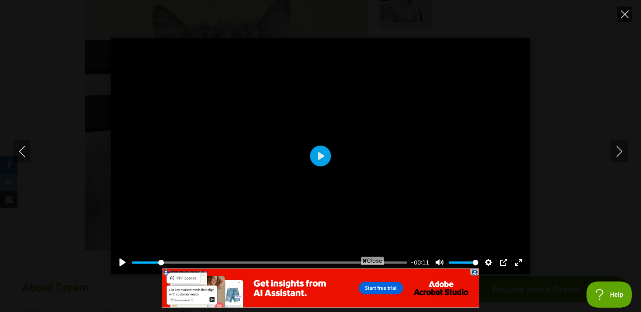
click at [625, 12] on icon "Close" at bounding box center [625, 14] width 8 height 8
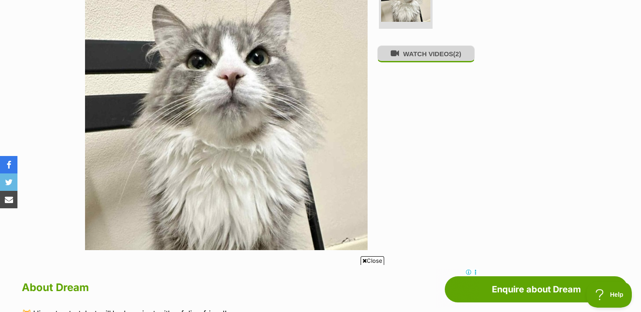
click at [475, 59] on button "WATCH VIDEOS (2)" at bounding box center [426, 53] width 98 height 17
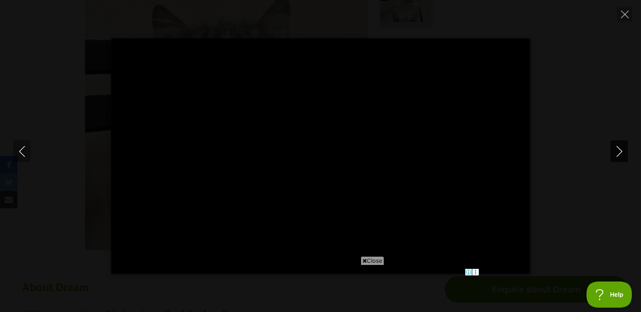
type input "100"
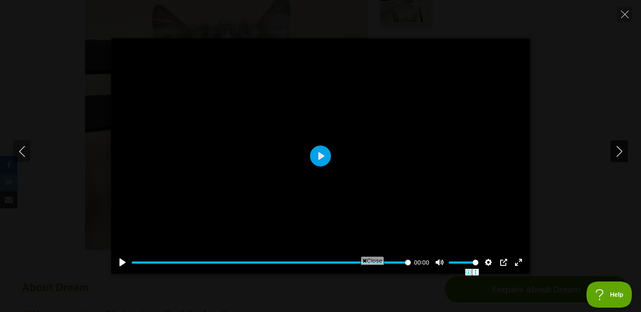
click at [620, 153] on icon "Next" at bounding box center [619, 151] width 11 height 11
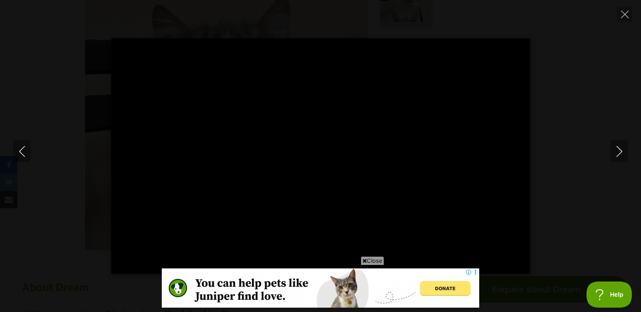
type input "100"
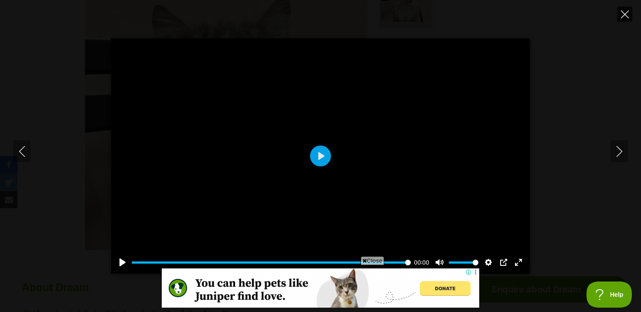
click at [624, 17] on icon "Close" at bounding box center [625, 14] width 8 height 8
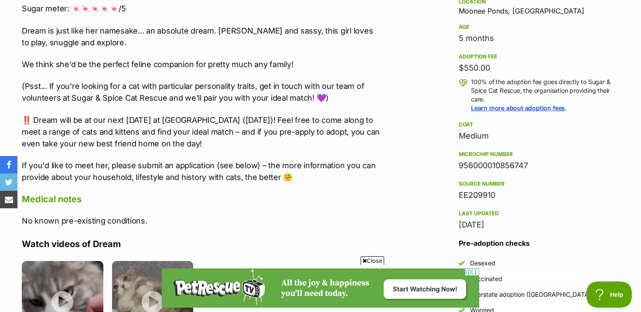
scroll to position [597, 0]
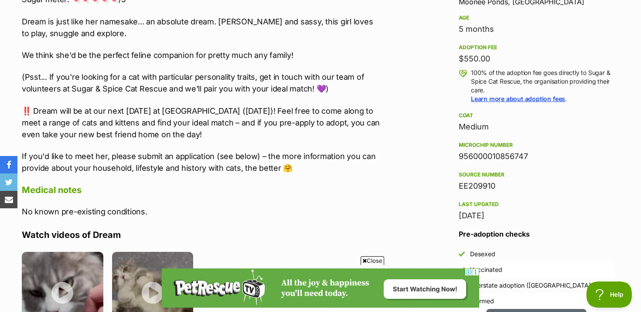
click at [479, 220] on div "[DATE]" at bounding box center [535, 216] width 155 height 12
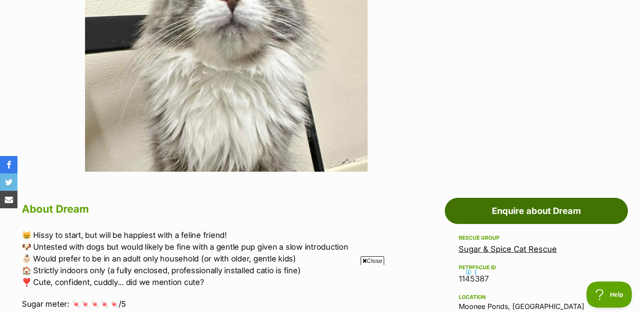
scroll to position [0, 0]
click at [520, 216] on link "Enquire about Dream" at bounding box center [535, 211] width 183 height 26
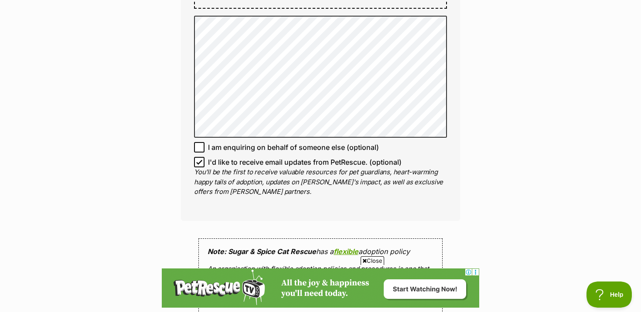
scroll to position [883, 0]
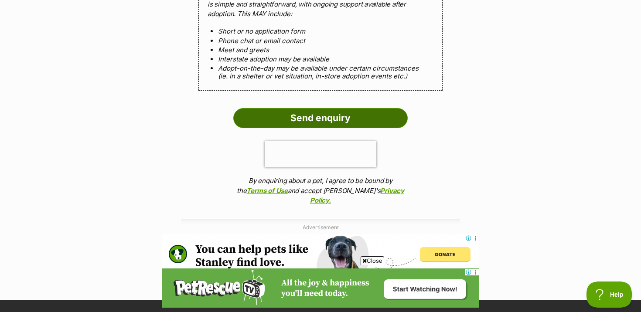
click at [311, 111] on input "Send enquiry" at bounding box center [320, 118] width 174 height 20
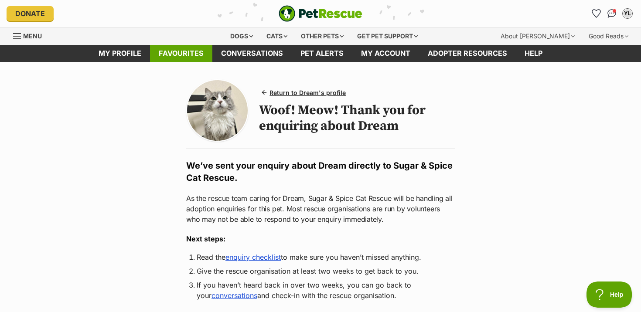
click at [193, 50] on link "Favourites" at bounding box center [181, 53] width 62 height 17
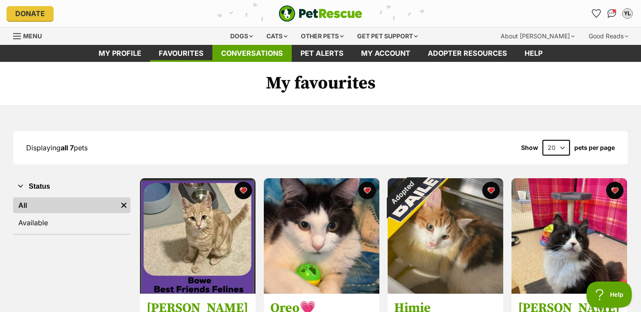
click at [260, 53] on link "Conversations" at bounding box center [251, 53] width 79 height 17
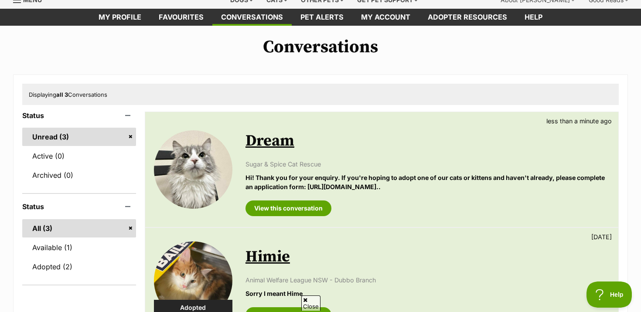
click at [207, 157] on img at bounding box center [193, 169] width 78 height 78
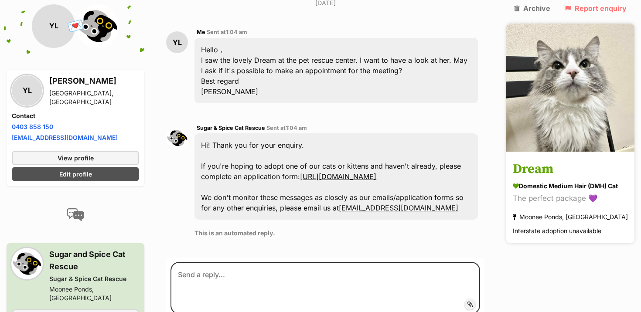
scroll to position [213, 0]
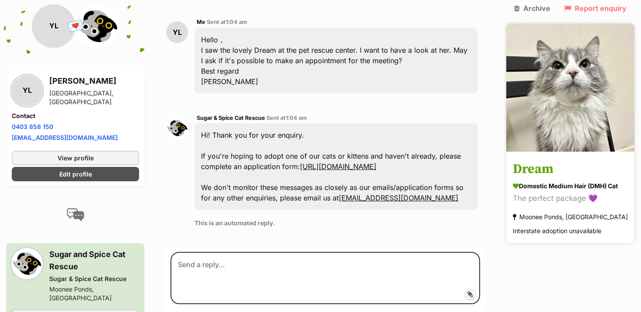
click at [585, 108] on img at bounding box center [570, 88] width 128 height 128
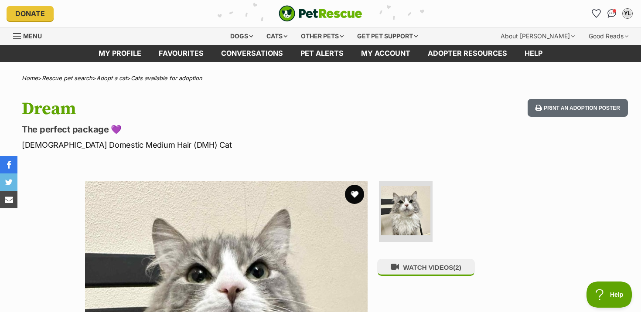
click at [358, 198] on button "favourite" at bounding box center [354, 194] width 19 height 19
click at [170, 57] on link "Favourites" at bounding box center [181, 53] width 62 height 17
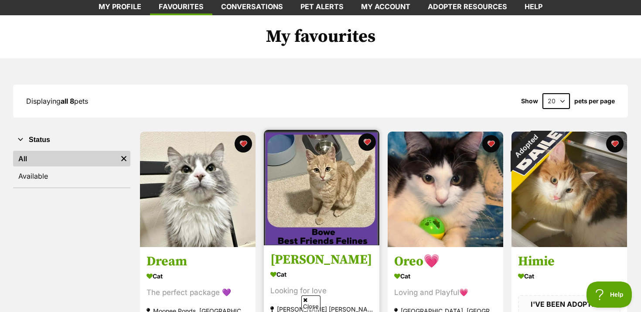
scroll to position [47, 0]
click at [322, 186] on img at bounding box center [321, 186] width 115 height 115
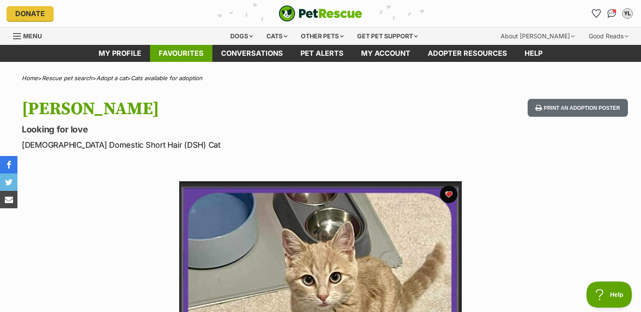
click at [178, 51] on link "Favourites" at bounding box center [181, 53] width 62 height 17
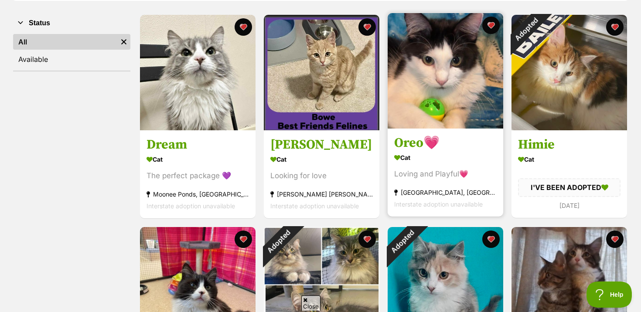
scroll to position [165, 0]
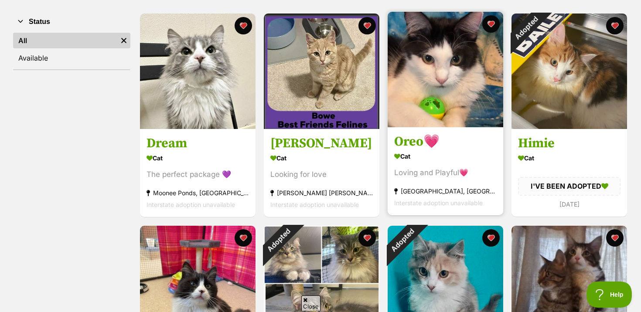
click at [443, 163] on div "Cat" at bounding box center [445, 156] width 102 height 13
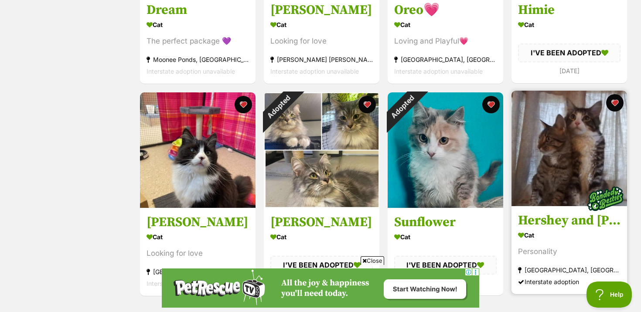
scroll to position [299, 0]
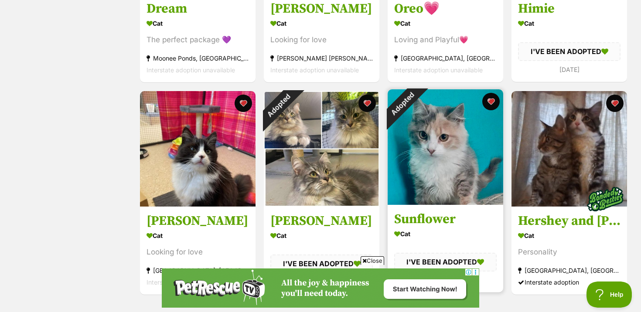
click at [470, 151] on img at bounding box center [444, 146] width 115 height 115
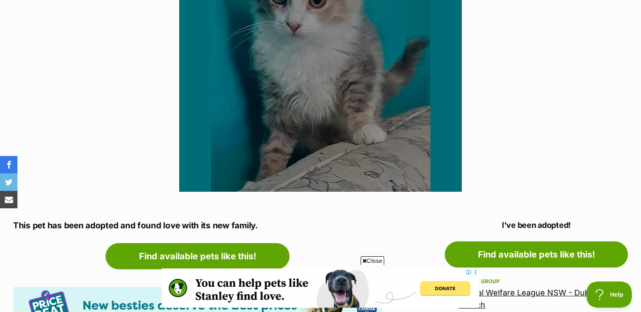
scroll to position [101, 0]
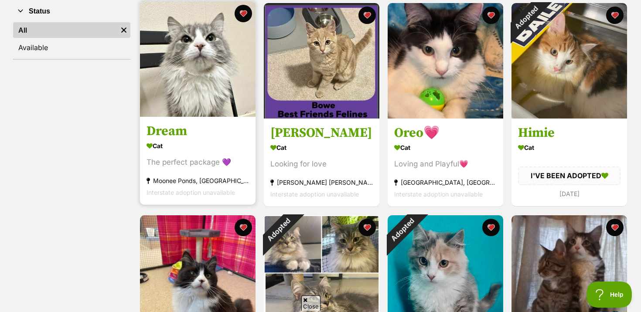
click at [200, 81] on img at bounding box center [197, 58] width 115 height 115
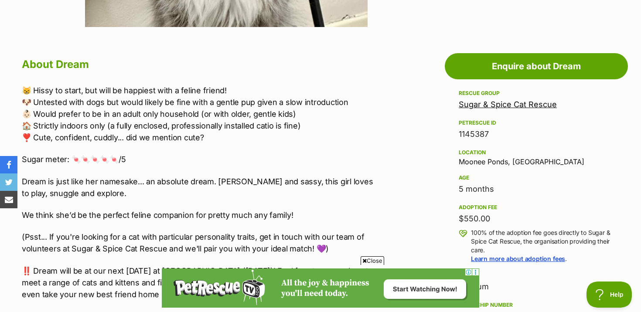
click at [472, 200] on div "Rescue group Sugar & Spice Cat Rescue PetRescue ID 1145387 Location [GEOGRAPHIC…" at bounding box center [535, 235] width 155 height 294
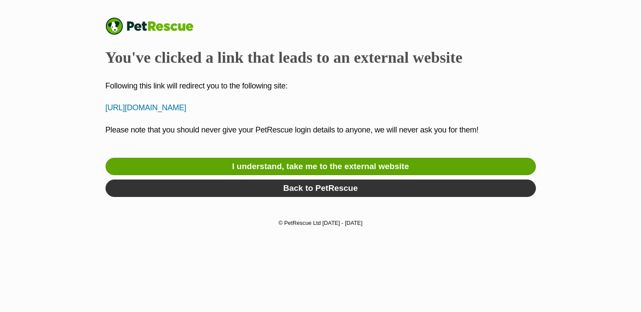
click at [224, 170] on link "I understand, take me to the external website" at bounding box center [320, 166] width 430 height 17
